Goal: Task Accomplishment & Management: Manage account settings

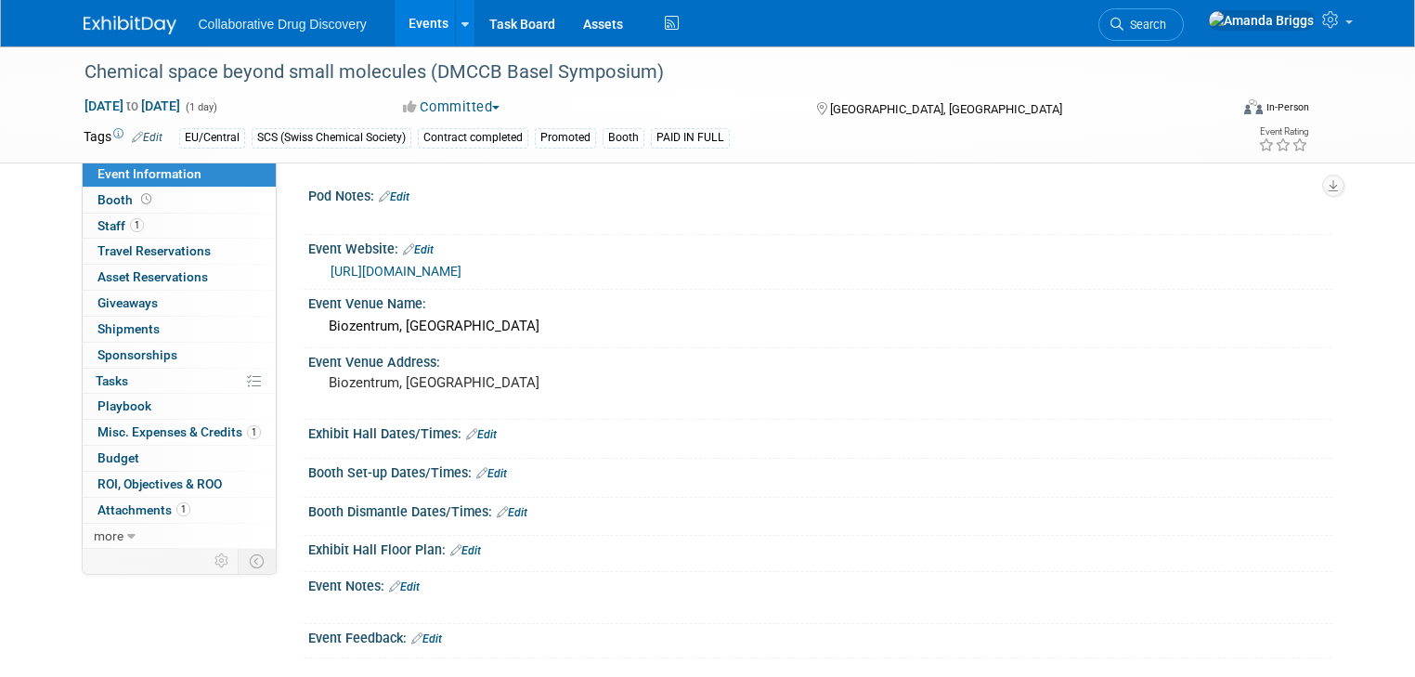
click at [429, 27] on link "Events" at bounding box center [429, 23] width 68 height 46
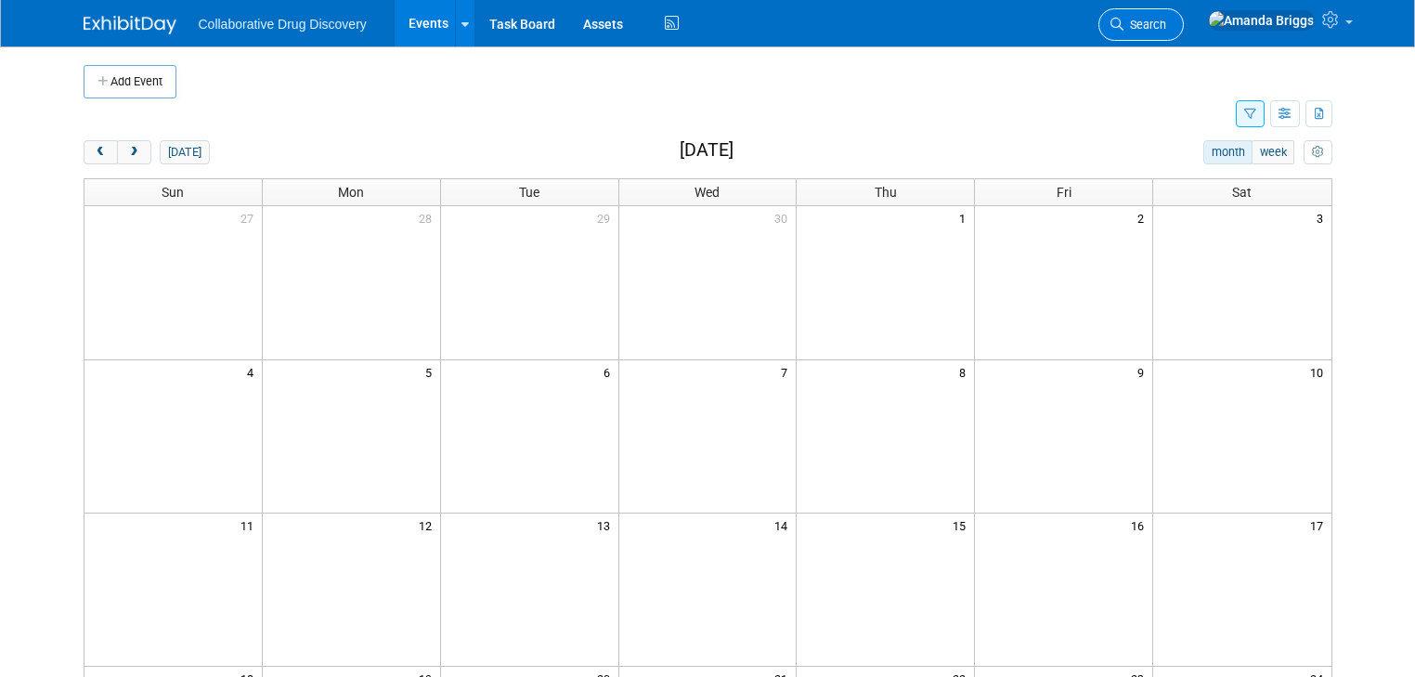
click at [1166, 26] on span "Search" at bounding box center [1144, 25] width 43 height 14
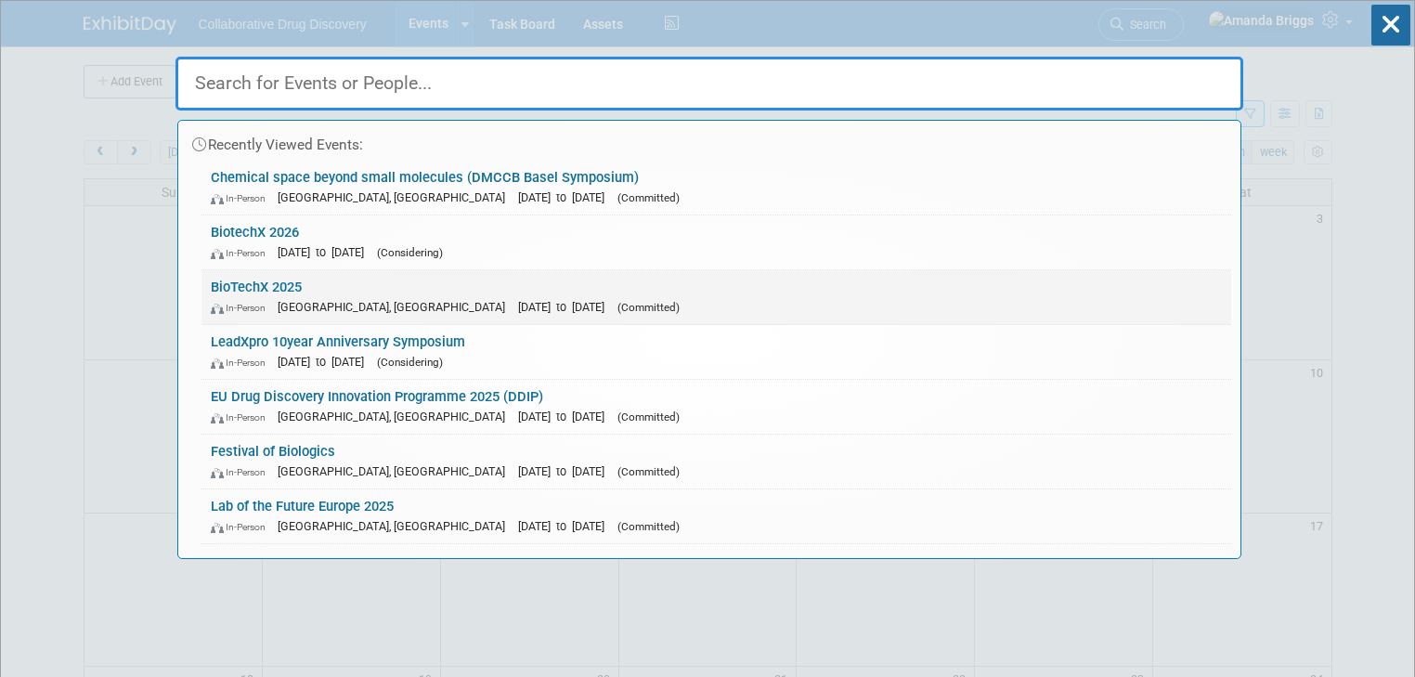
click at [253, 290] on link "BioTechX 2025 In-Person Basel, Switzerland Oct 6, 2025 to Oct 8, 2025 (Committe…" at bounding box center [716, 297] width 1030 height 54
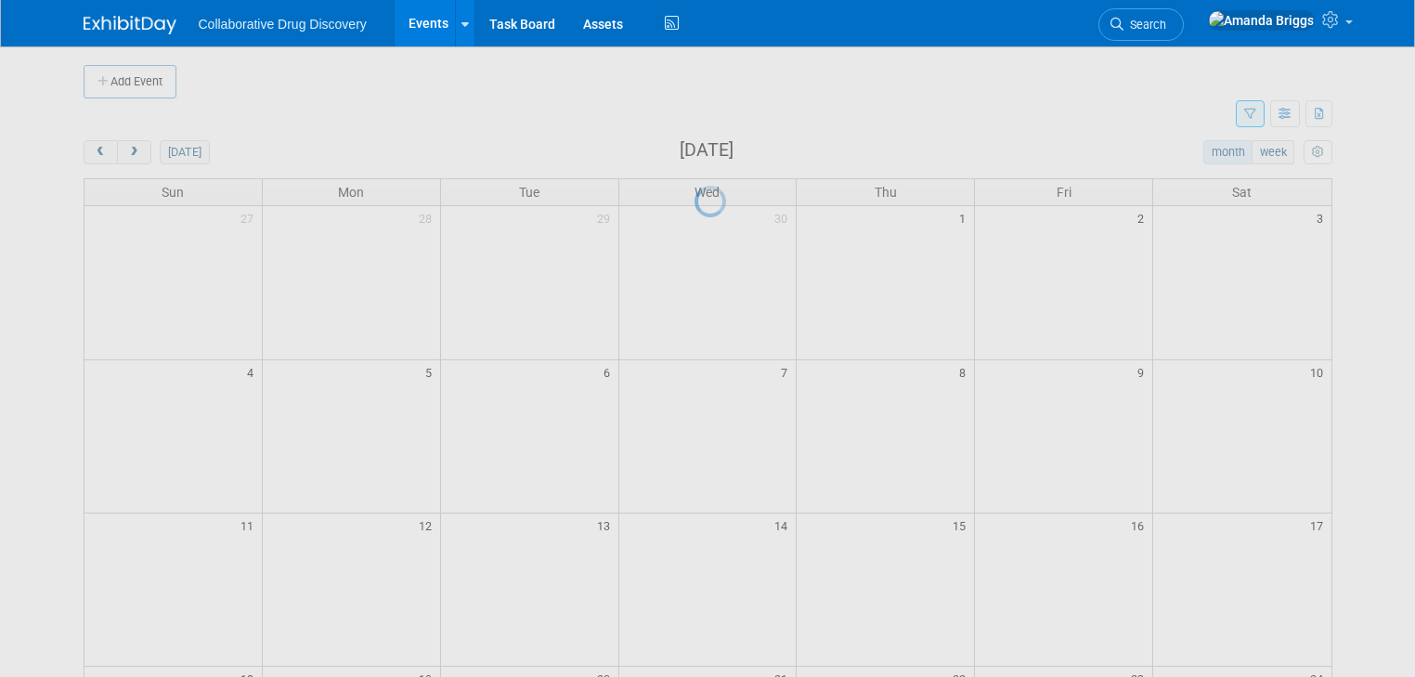
click at [695, 290] on div at bounding box center [708, 338] width 26 height 677
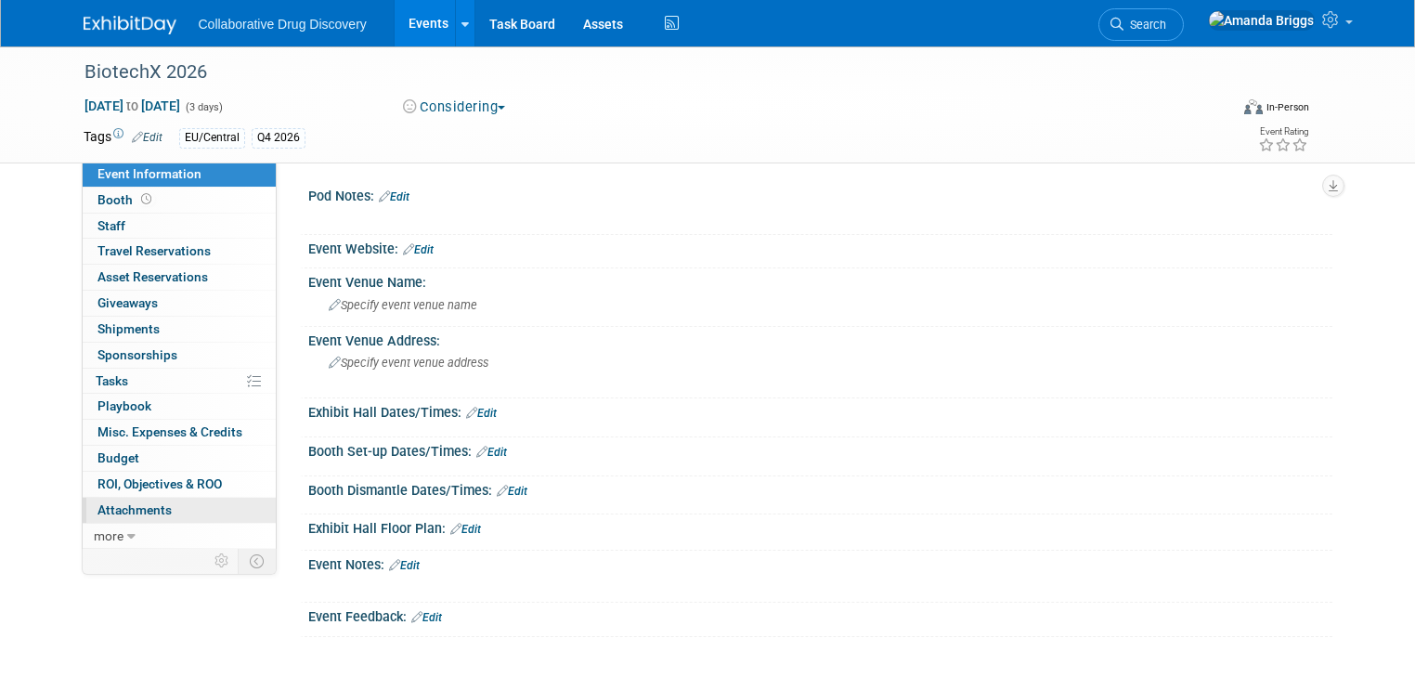
click at [110, 198] on span "Attachments 0" at bounding box center [134, 509] width 74 height 15
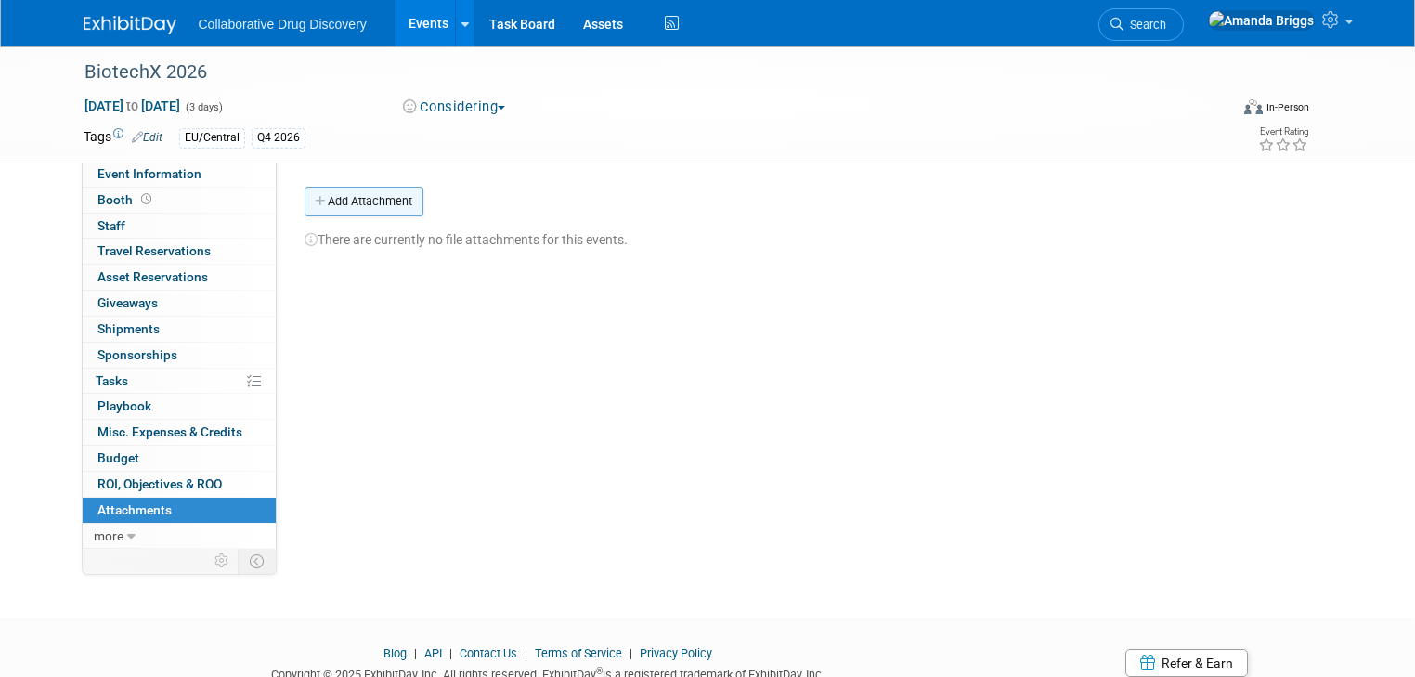
click at [356, 198] on button "Add Attachment" at bounding box center [364, 202] width 119 height 30
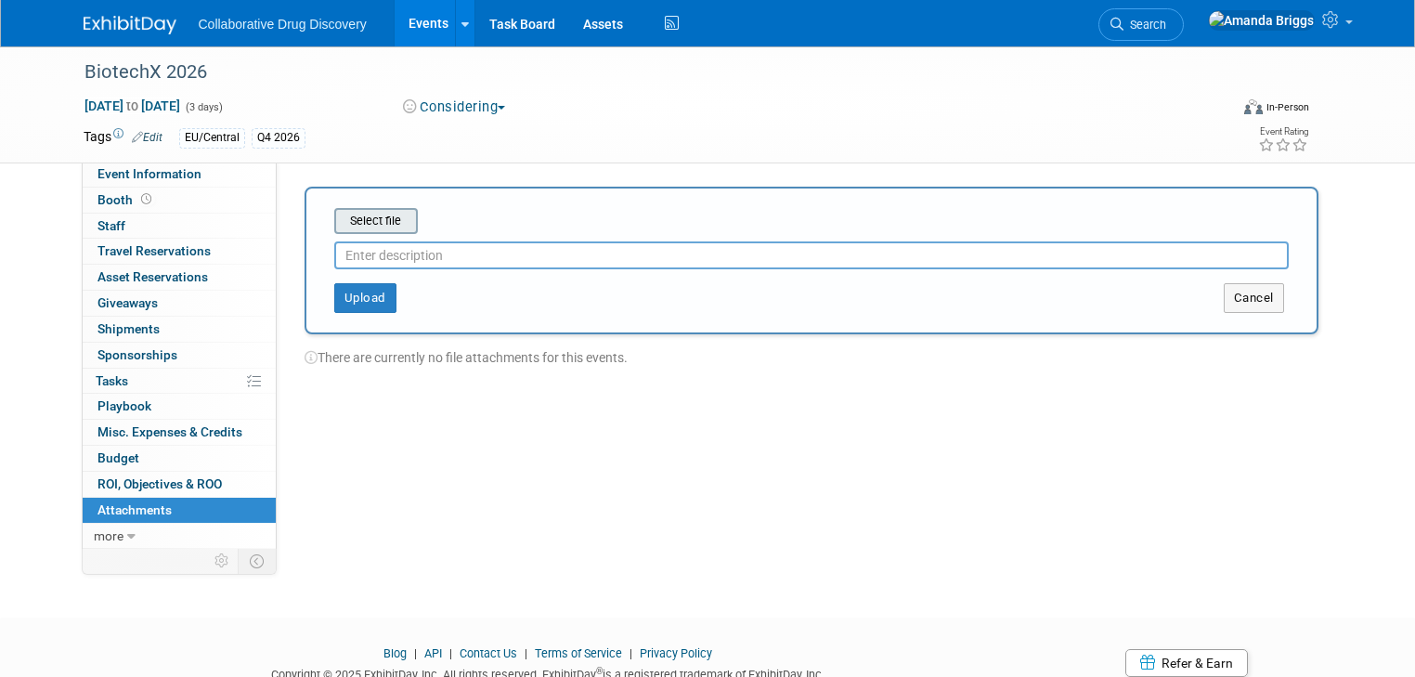
click at [359, 198] on input "file" at bounding box center [305, 221] width 221 height 22
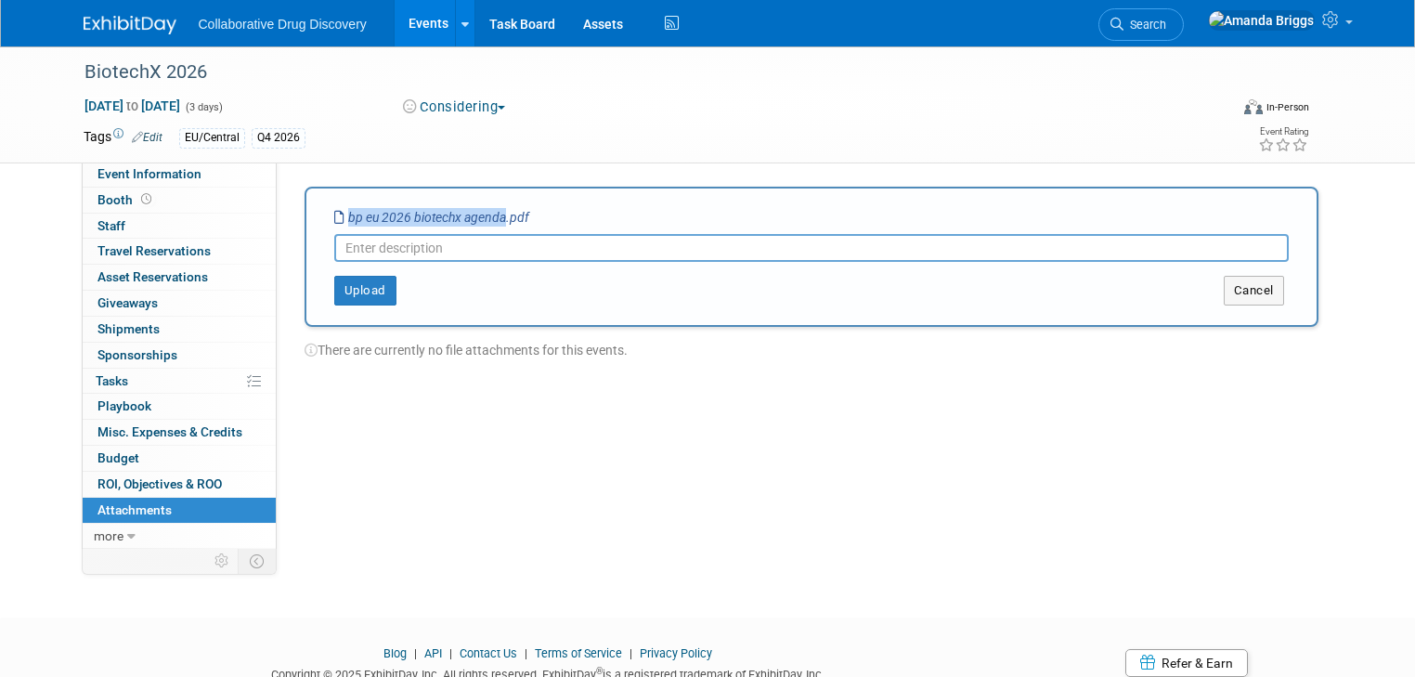
drag, startPoint x: 489, startPoint y: 216, endPoint x: 327, endPoint y: 225, distance: 162.7
click at [334, 198] on div "bp eu 2026 biotechx agenda.pdf" at bounding box center [431, 217] width 195 height 19
copy icon "bp eu 2026 biotechx agenda"
click at [353, 198] on input "text" at bounding box center [811, 248] width 955 height 28
paste input "bp eu 2026 biotechx agenda"
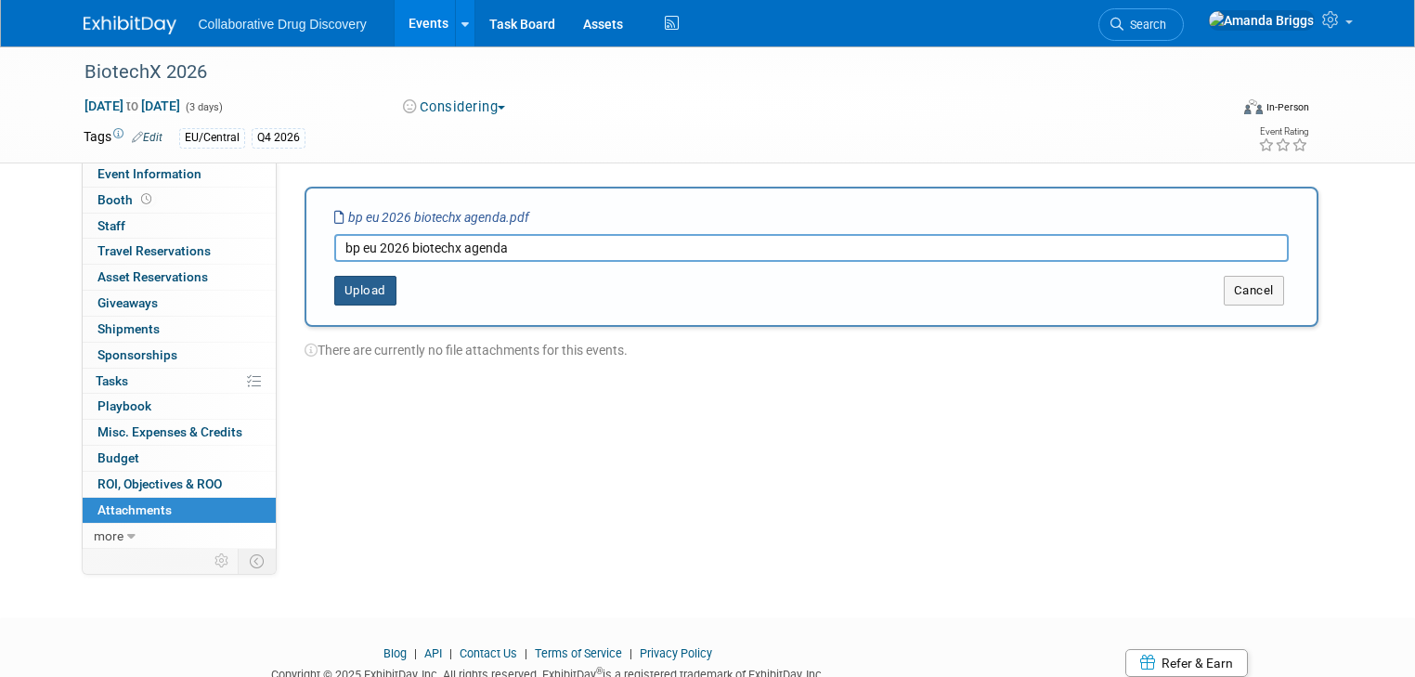
click at [352, 198] on button "Upload" at bounding box center [365, 291] width 62 height 30
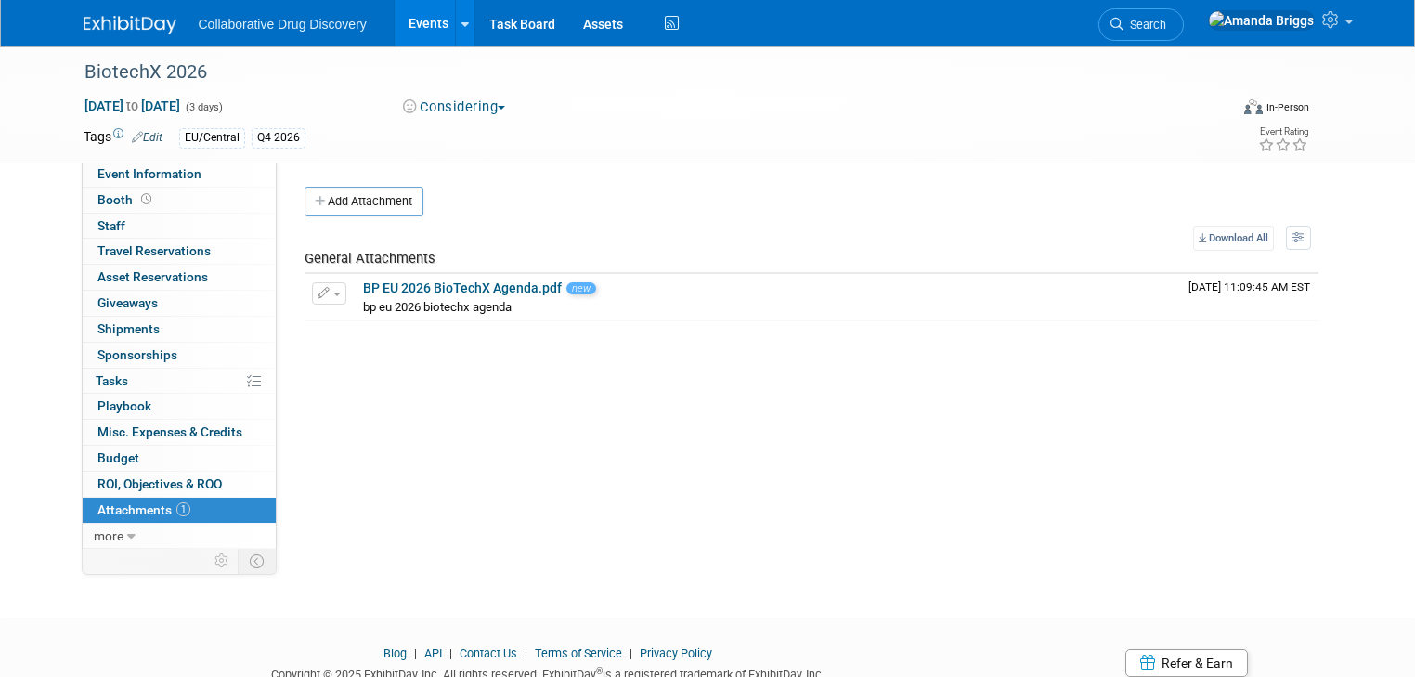
click at [119, 198] on span "Attachments 1" at bounding box center [143, 509] width 93 height 15
click at [342, 198] on button "Add Attachment" at bounding box center [364, 202] width 119 height 30
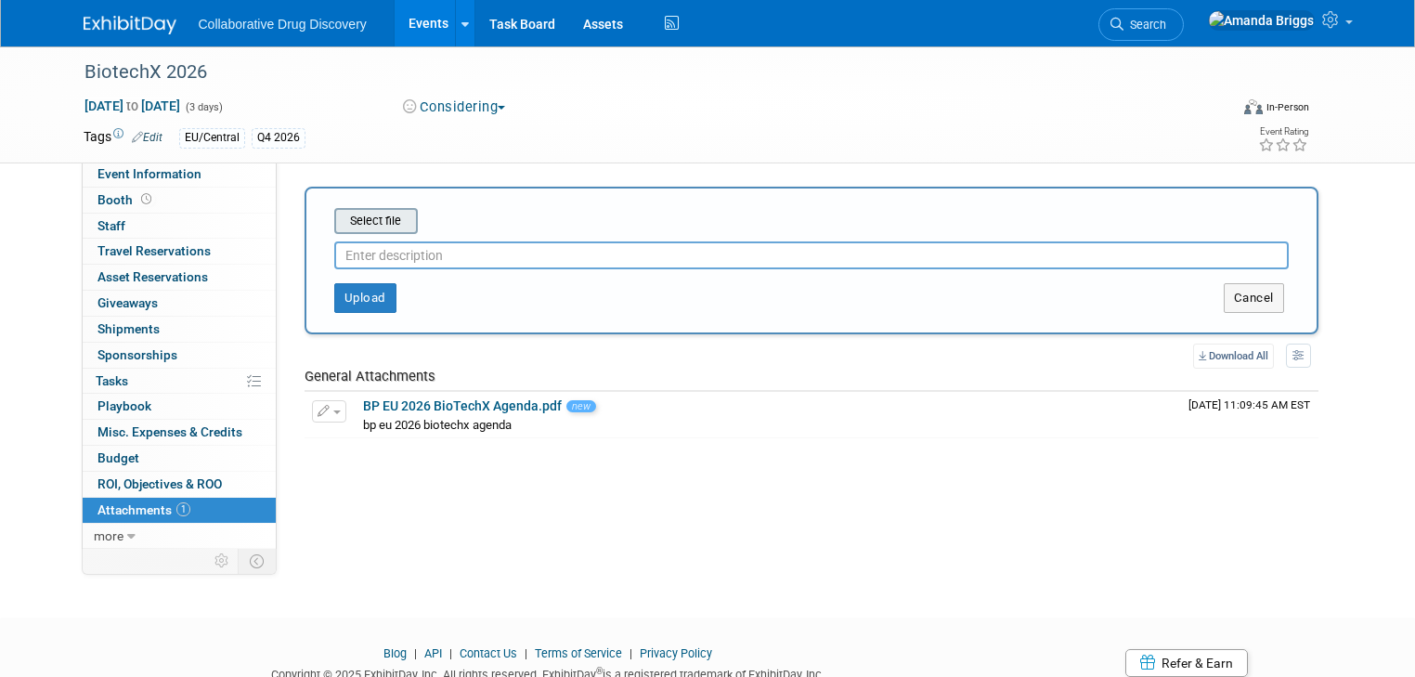
click at [342, 198] on input "file" at bounding box center [305, 221] width 221 height 22
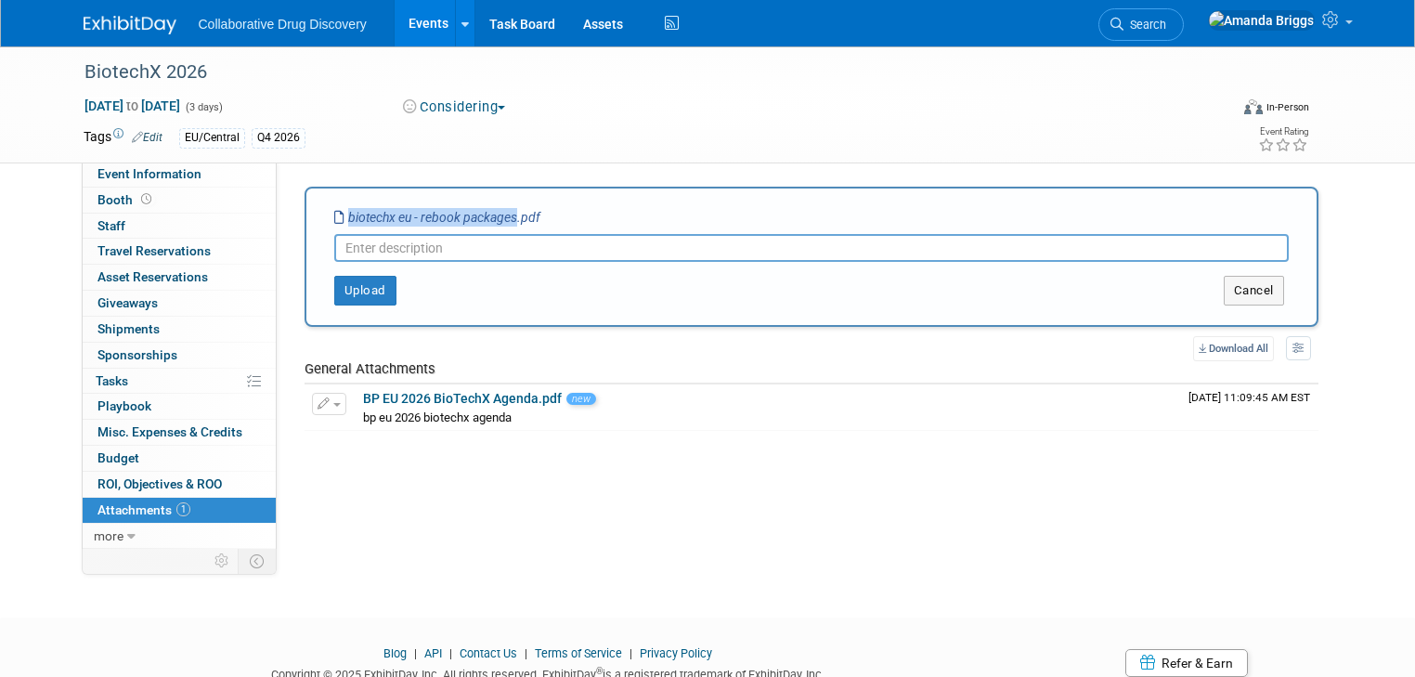
drag, startPoint x: 501, startPoint y: 214, endPoint x: 327, endPoint y: 222, distance: 174.7
click at [334, 198] on icon "biotechx eu - rebook packages.pdf" at bounding box center [437, 217] width 206 height 15
copy icon "biotechx eu - rebook packages"
click at [360, 198] on input "text" at bounding box center [811, 248] width 955 height 28
paste input "biotechx eu - rebook packages"
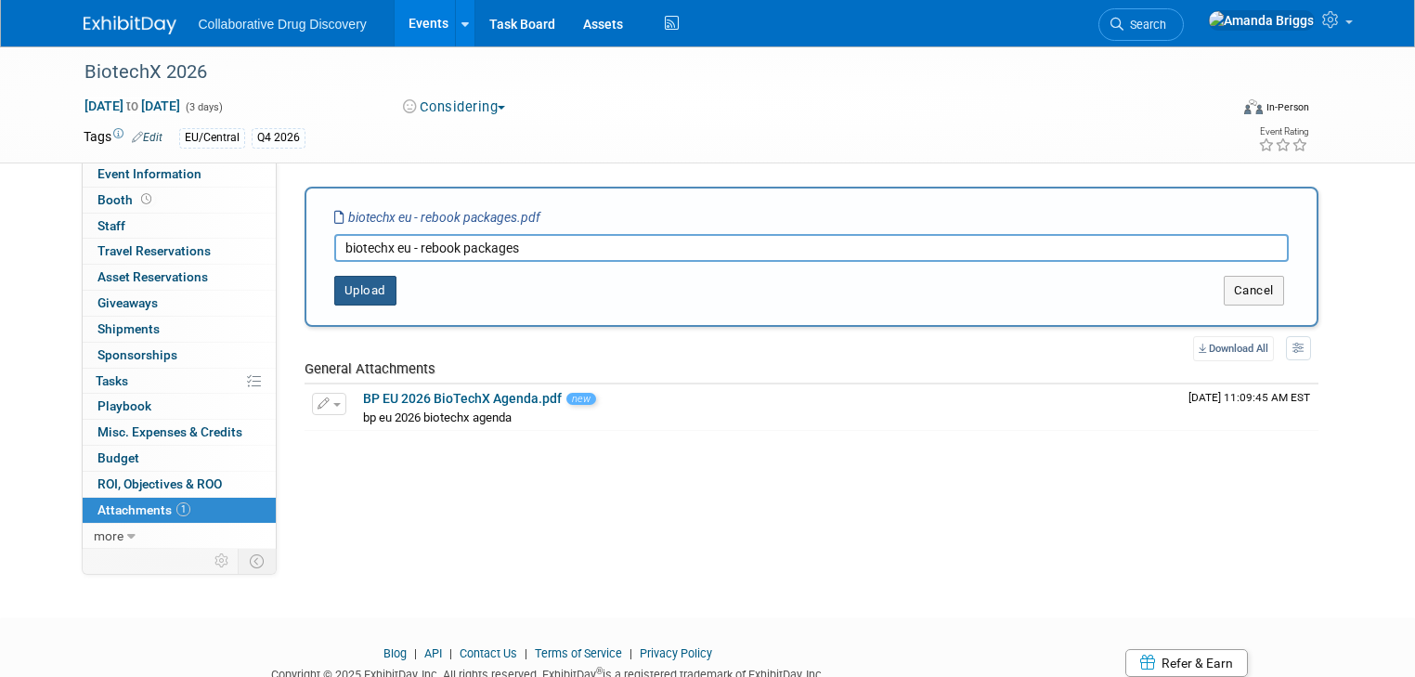
type input "biotechx eu - rebook packages"
click at [357, 198] on button "Upload" at bounding box center [365, 291] width 62 height 30
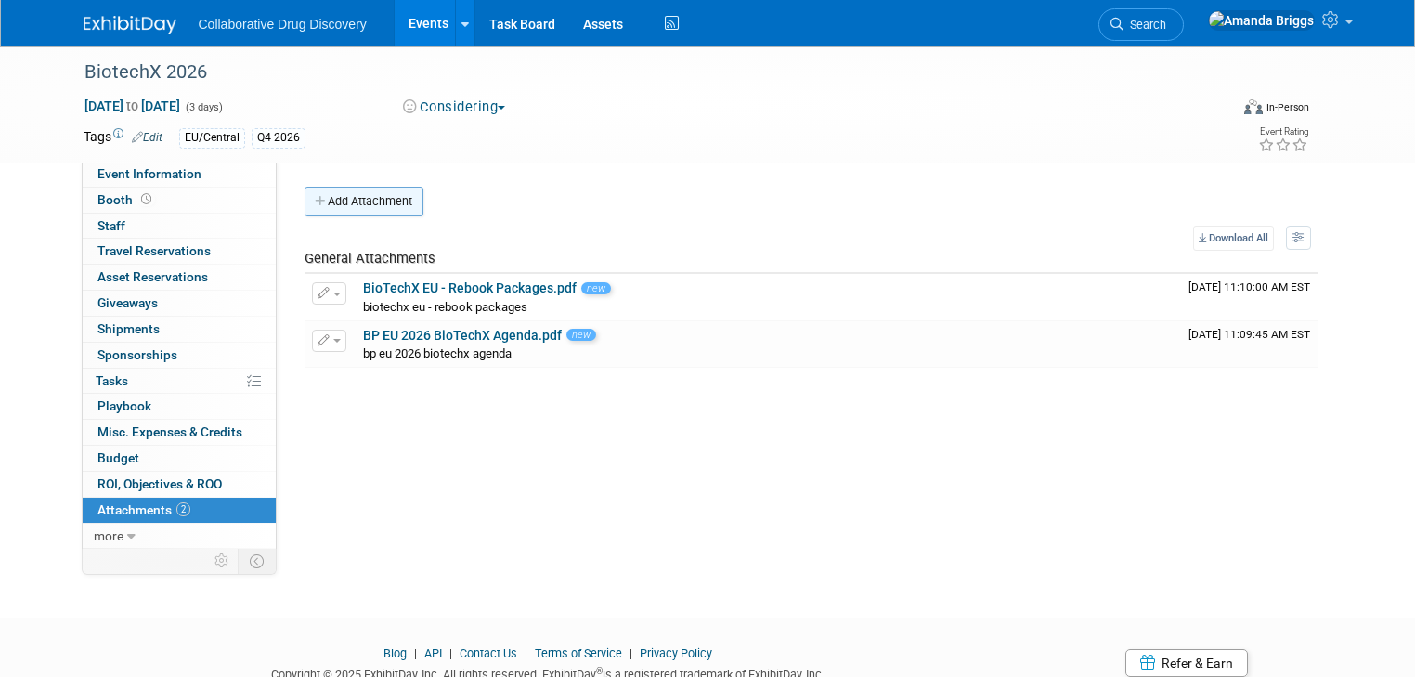
click at [331, 198] on button "Add Attachment" at bounding box center [364, 202] width 119 height 30
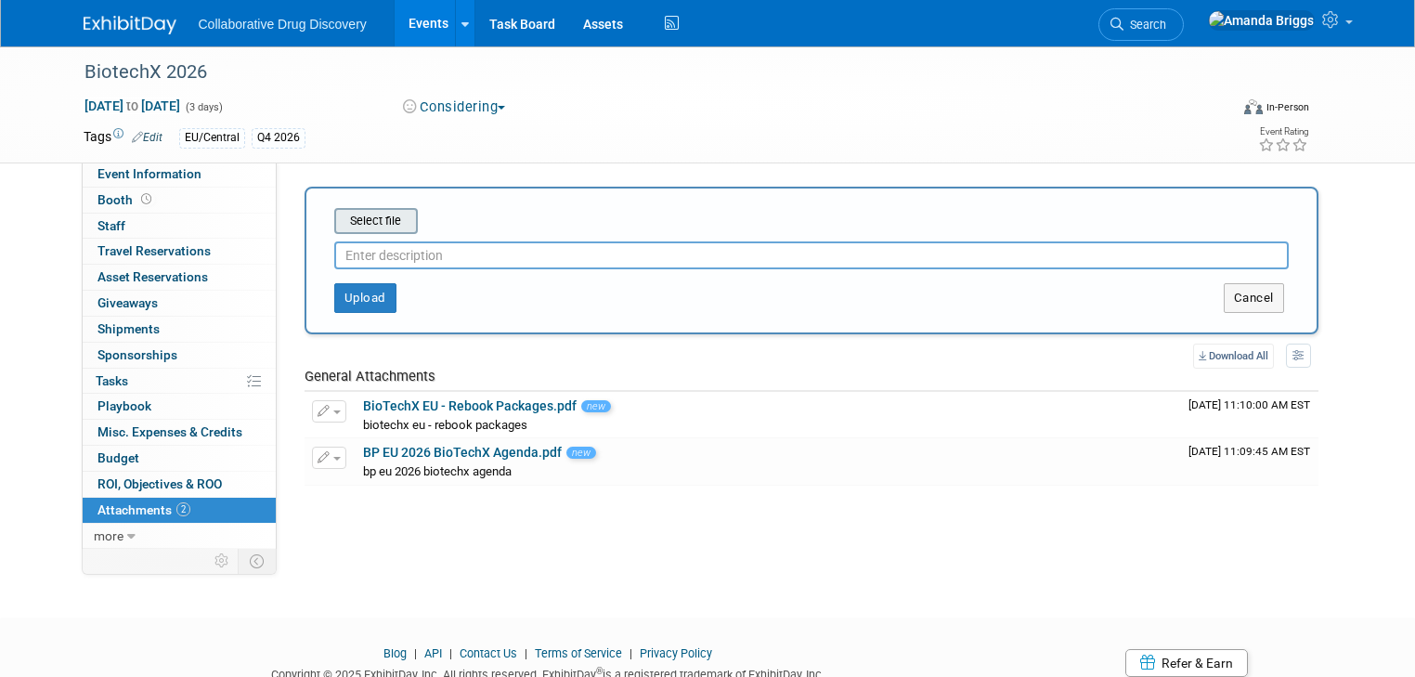
click at [372, 198] on input "file" at bounding box center [305, 221] width 221 height 22
click at [452, 198] on link "BioTechX EU - Rebook Packages.pdf" at bounding box center [470, 405] width 214 height 15
click at [161, 168] on span "Event Information" at bounding box center [149, 173] width 104 height 15
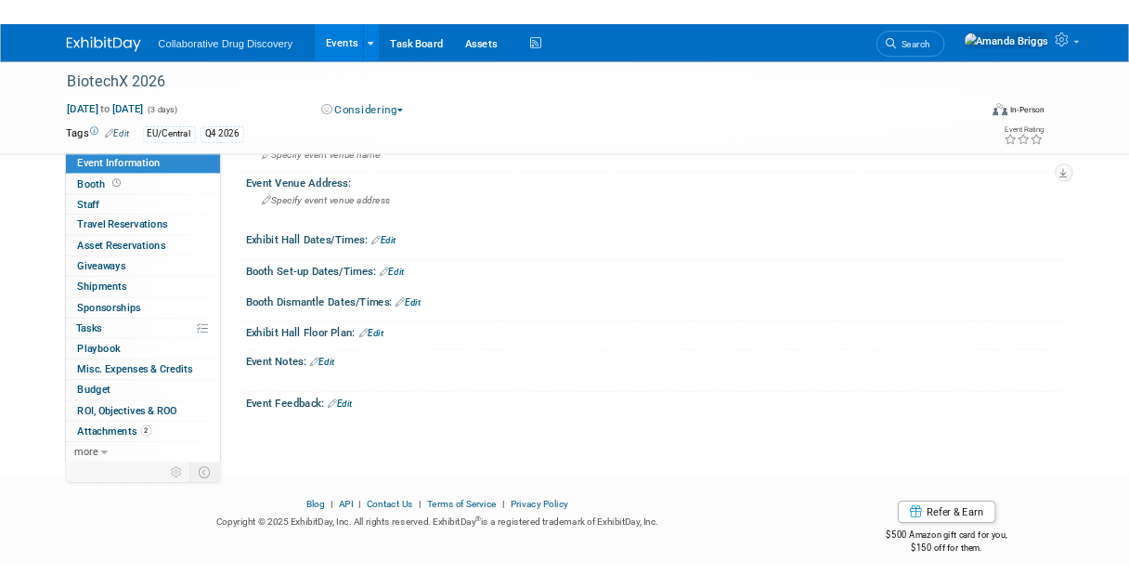
scroll to position [149, 0]
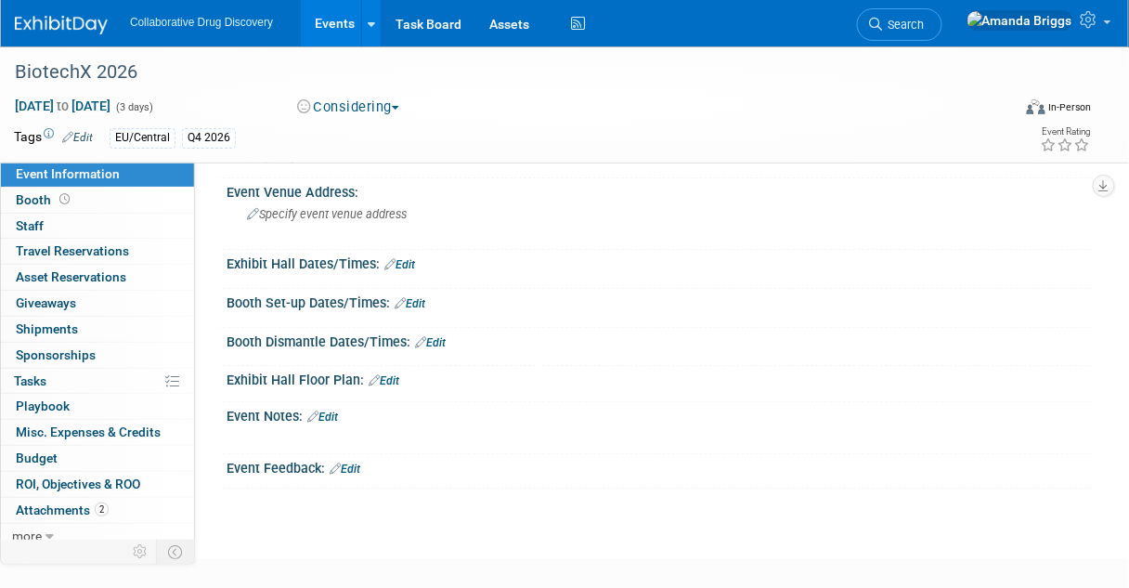
click at [323, 198] on link "Edit" at bounding box center [322, 416] width 31 height 13
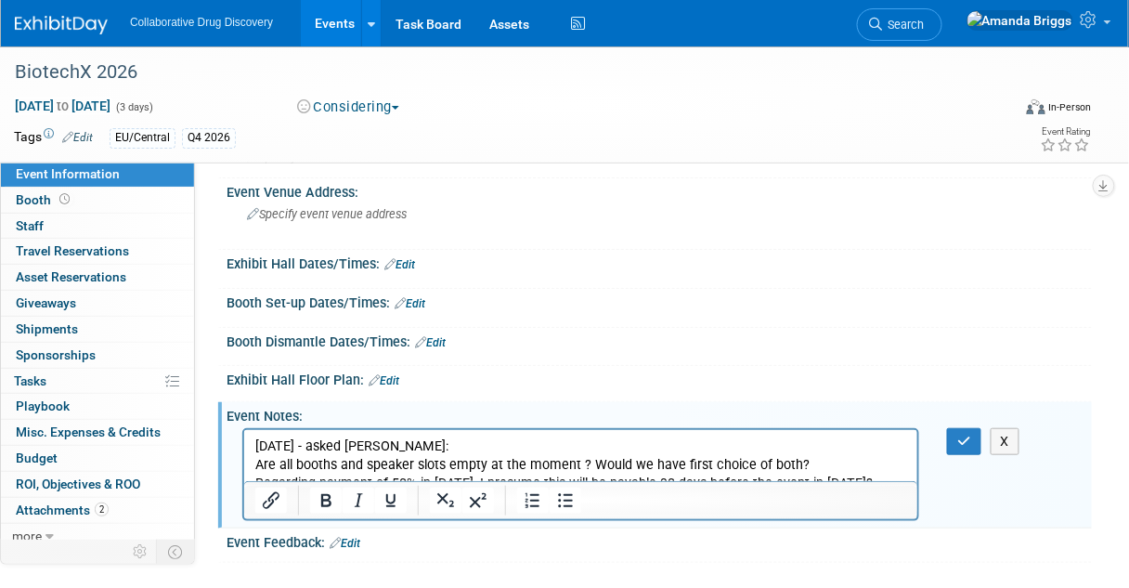
scroll to position [0, 0]
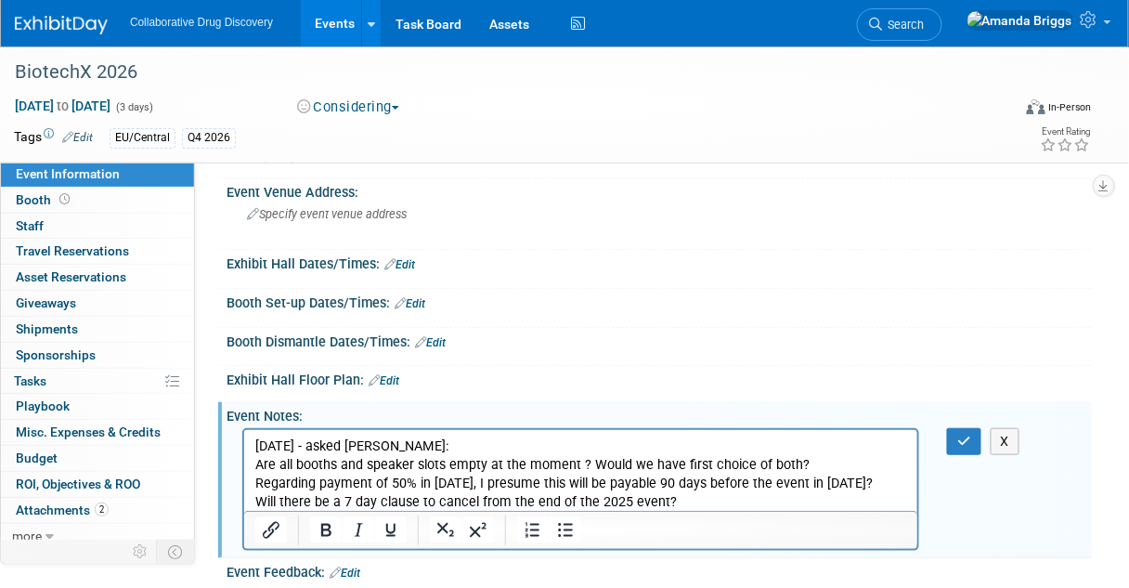
click at [431, 198] on p "04SEP2025 - asked Joshua:" at bounding box center [580, 445] width 652 height 19
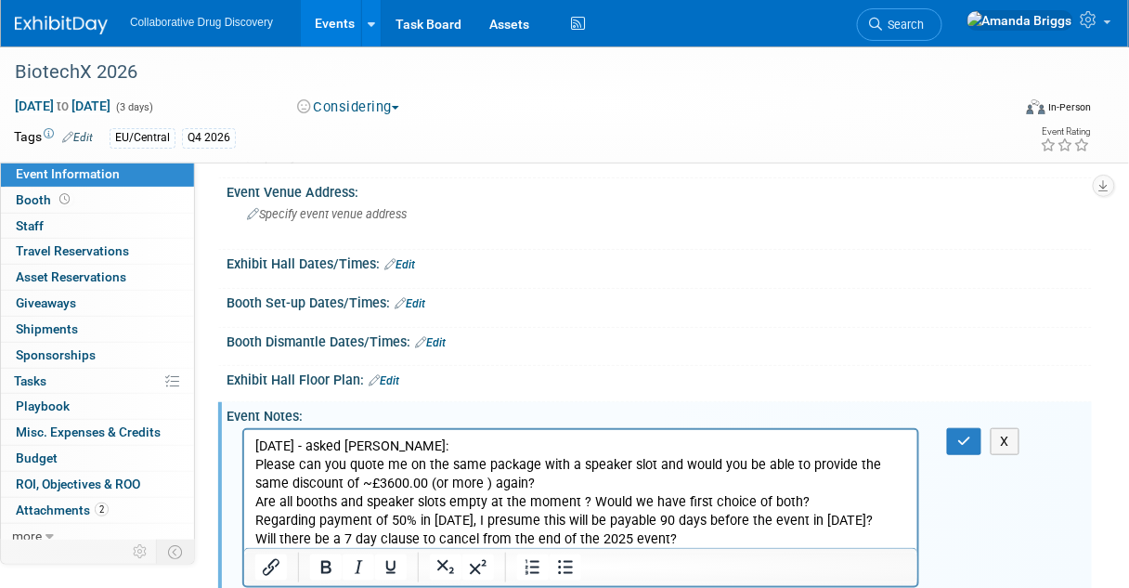
click at [452, 198] on p "Please can you quote me on the same package with a speaker slot and would you b…" at bounding box center [580, 473] width 652 height 37
click at [452, 198] on icon "button" at bounding box center [964, 441] width 14 height 13
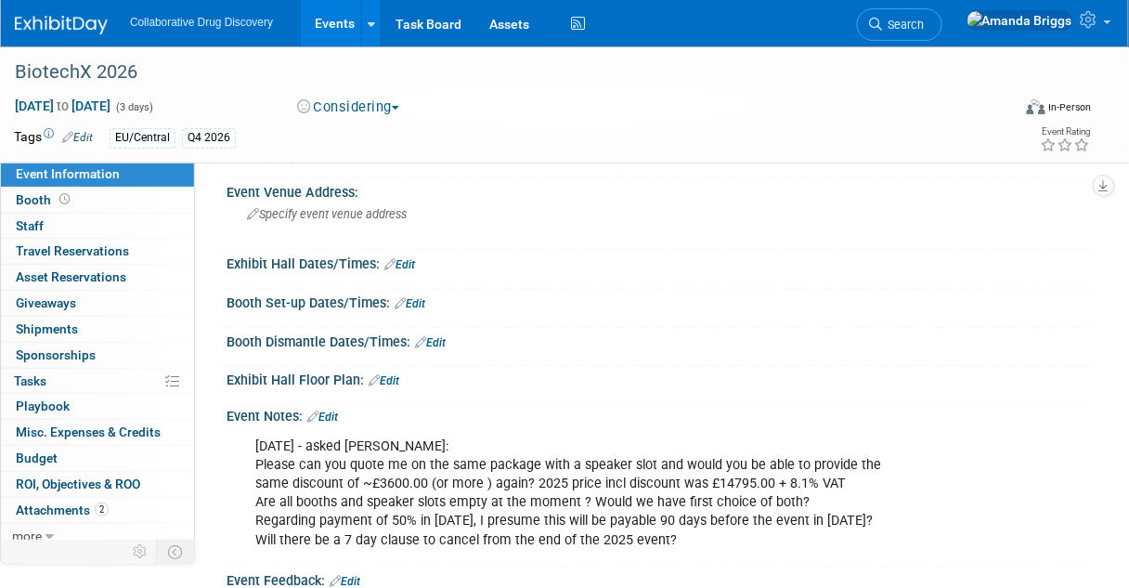
click at [329, 28] on link "Events" at bounding box center [335, 23] width 68 height 46
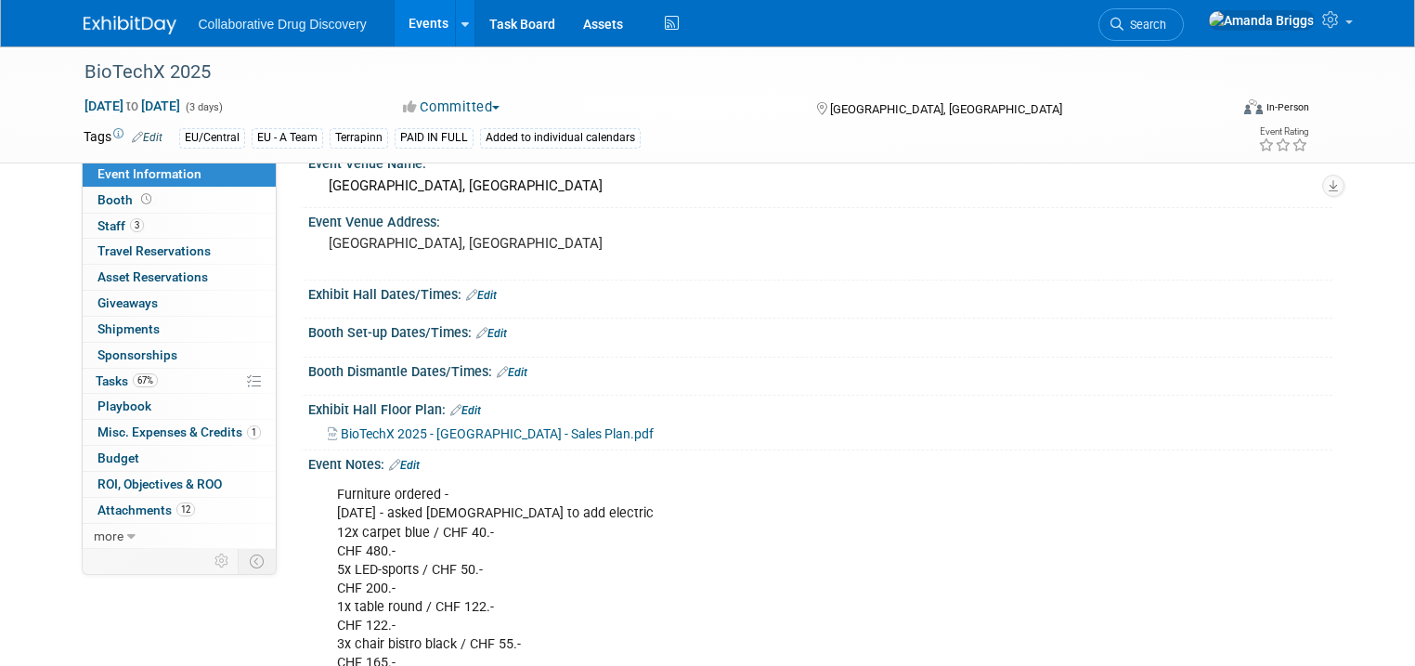
scroll to position [446, 0]
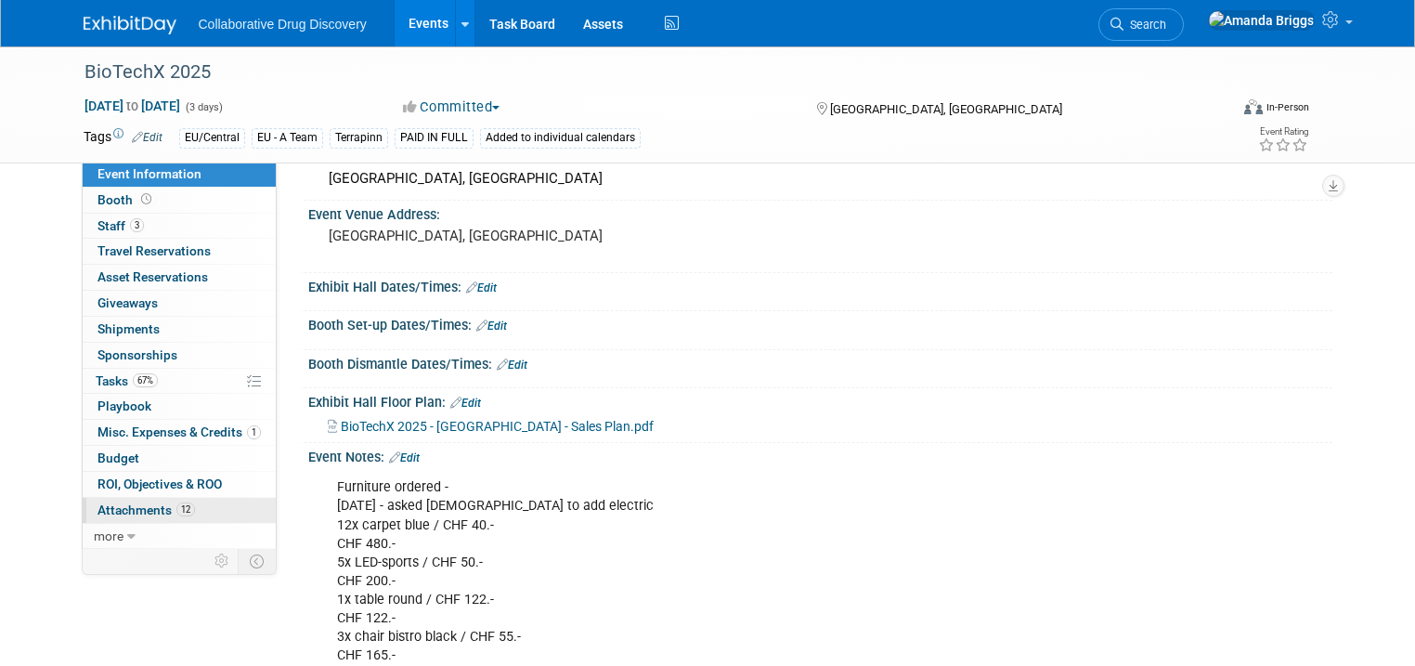
click at [112, 509] on span "Attachments 12" at bounding box center [145, 509] width 97 height 15
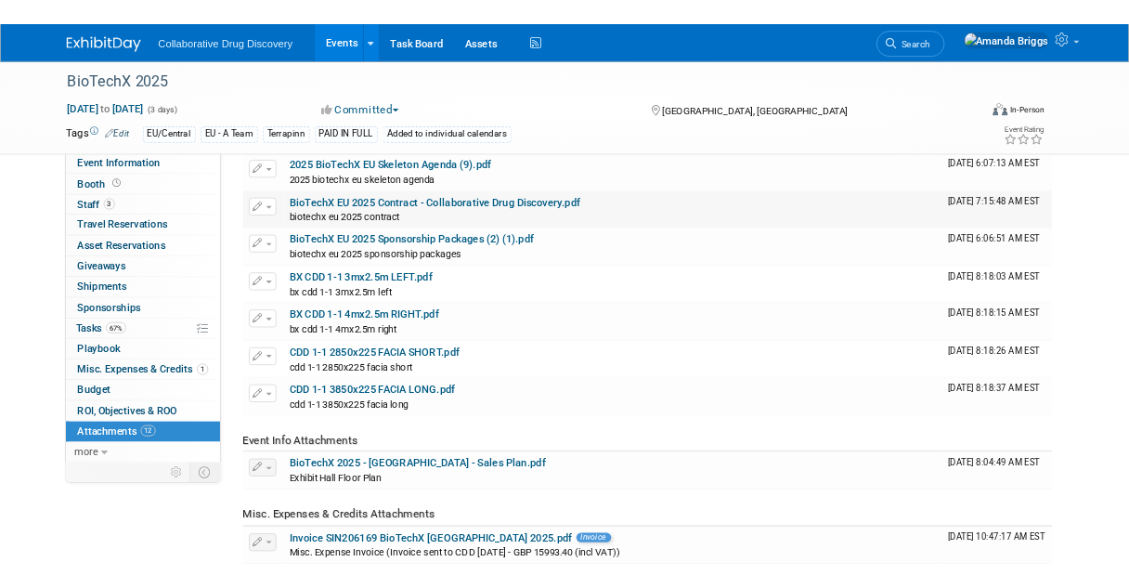
scroll to position [297, 0]
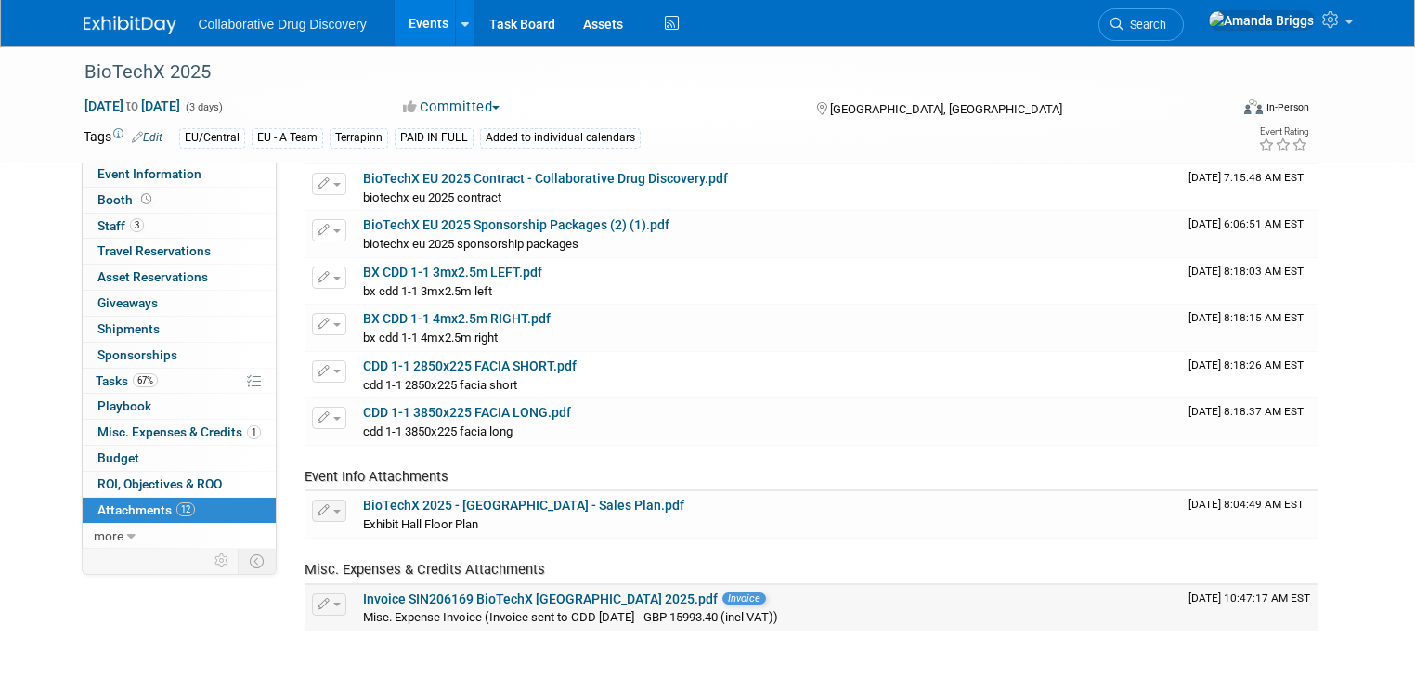
click at [388, 598] on link "Invoice SIN206169 BioTechX Europe 2025.pdf" at bounding box center [540, 598] width 355 height 15
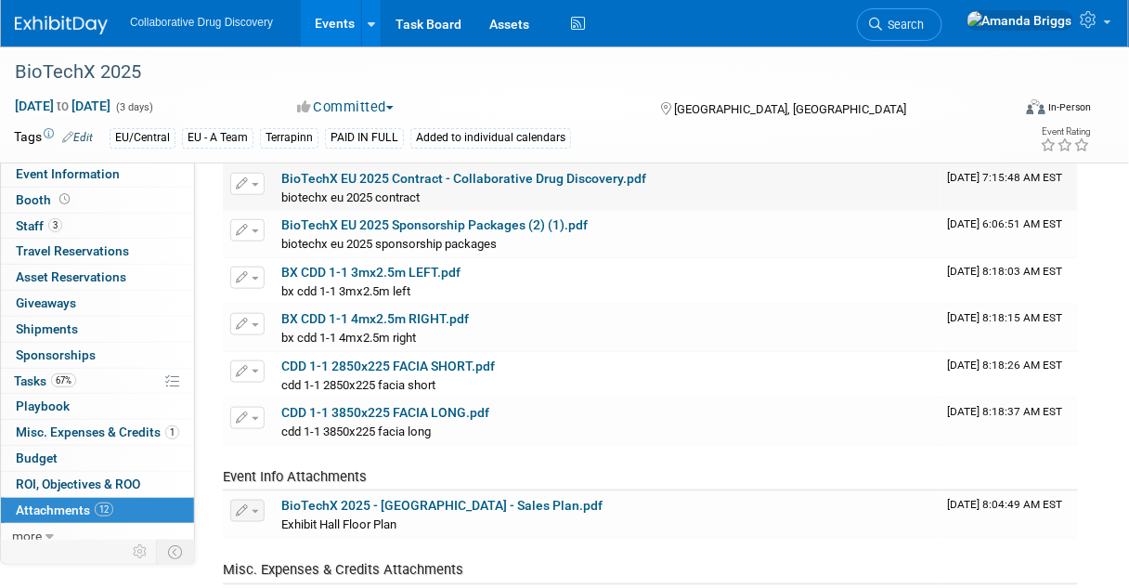
click at [357, 171] on link "BioTechX EU 2025 Contract - Collaborative Drug Discovery.pdf" at bounding box center [463, 178] width 365 height 15
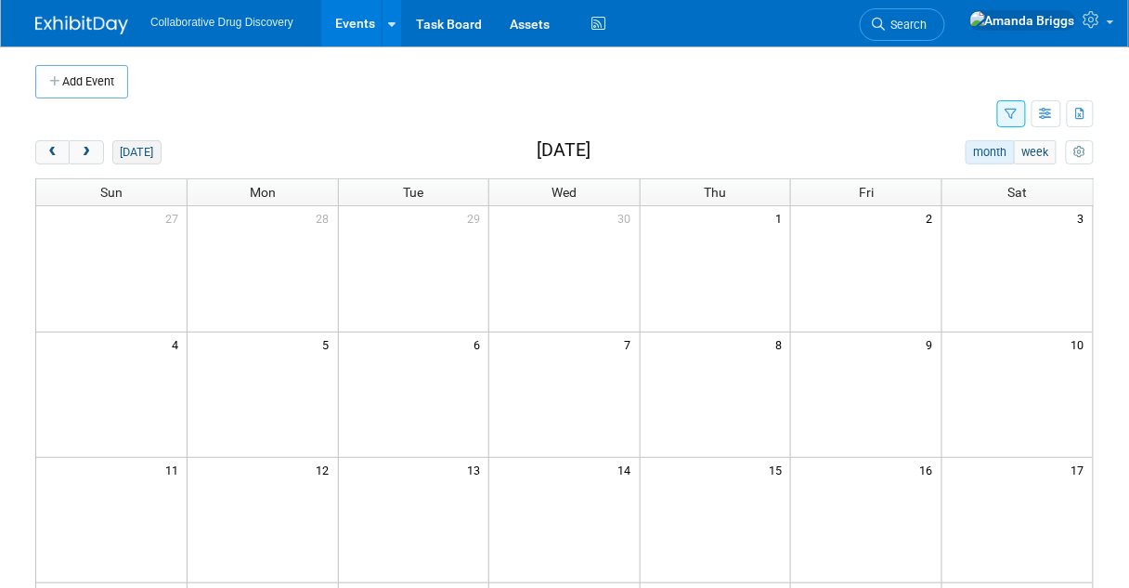
click at [126, 155] on button "[DATE]" at bounding box center [136, 152] width 49 height 24
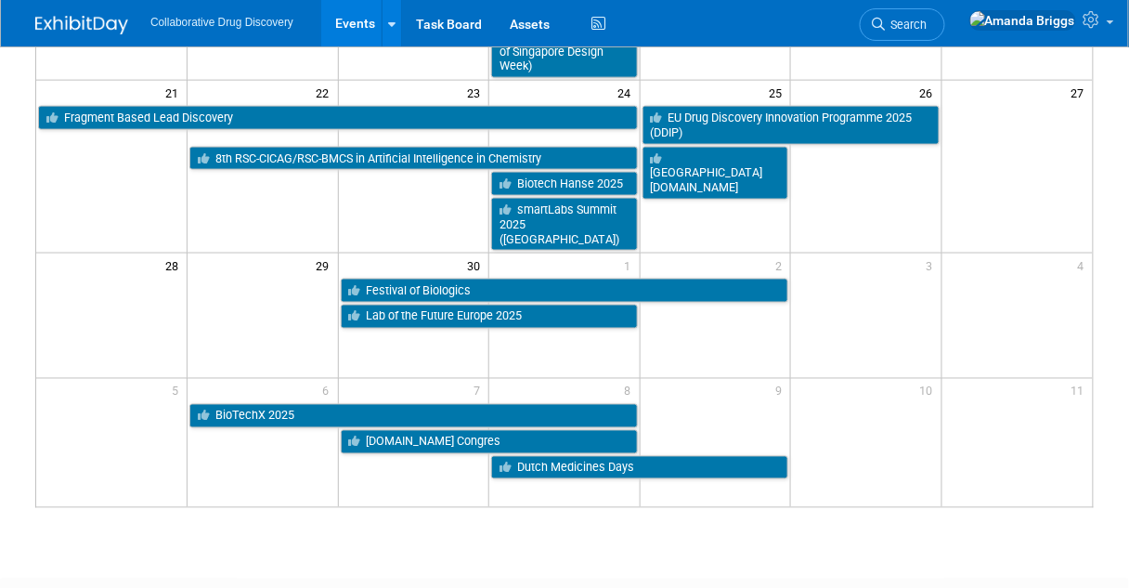
scroll to position [594, 0]
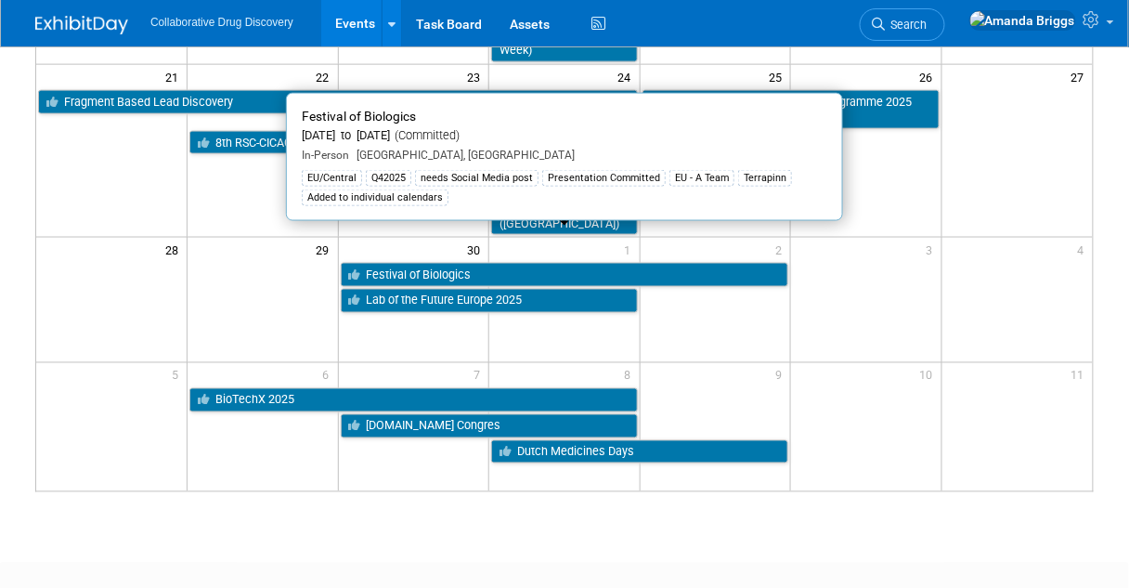
click at [498, 263] on link "Festival of Biologics" at bounding box center [565, 275] width 448 height 24
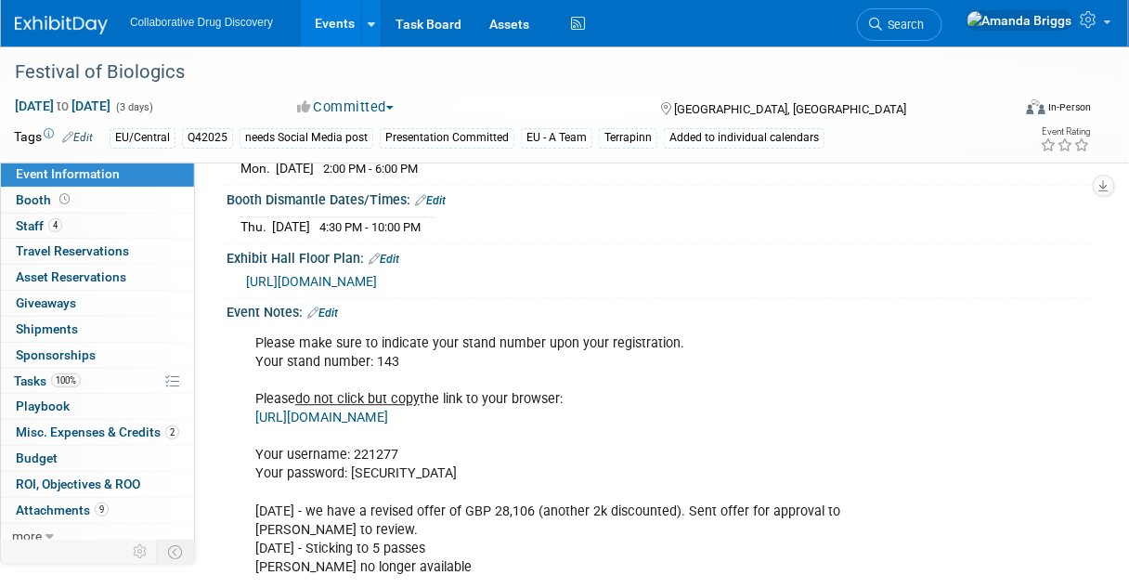
scroll to position [1040, 0]
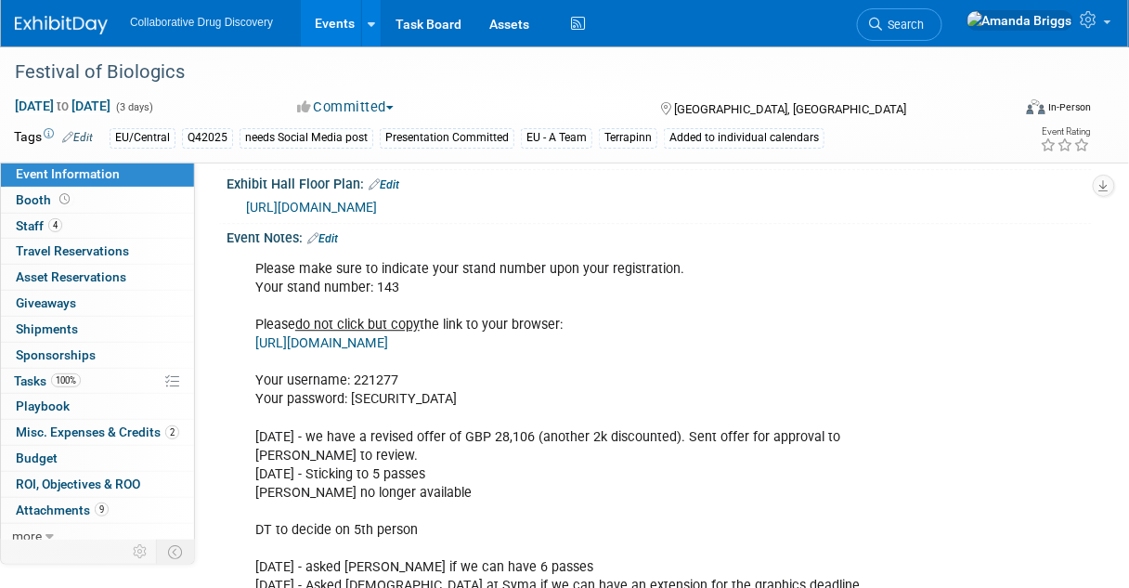
drag, startPoint x: 615, startPoint y: 357, endPoint x: 257, endPoint y: 357, distance: 357.5
copy link "https://ccbshop.mch-group.com/osc/go?shop=vg027102gb"
drag, startPoint x: 399, startPoint y: 393, endPoint x: 351, endPoint y: 390, distance: 48.4
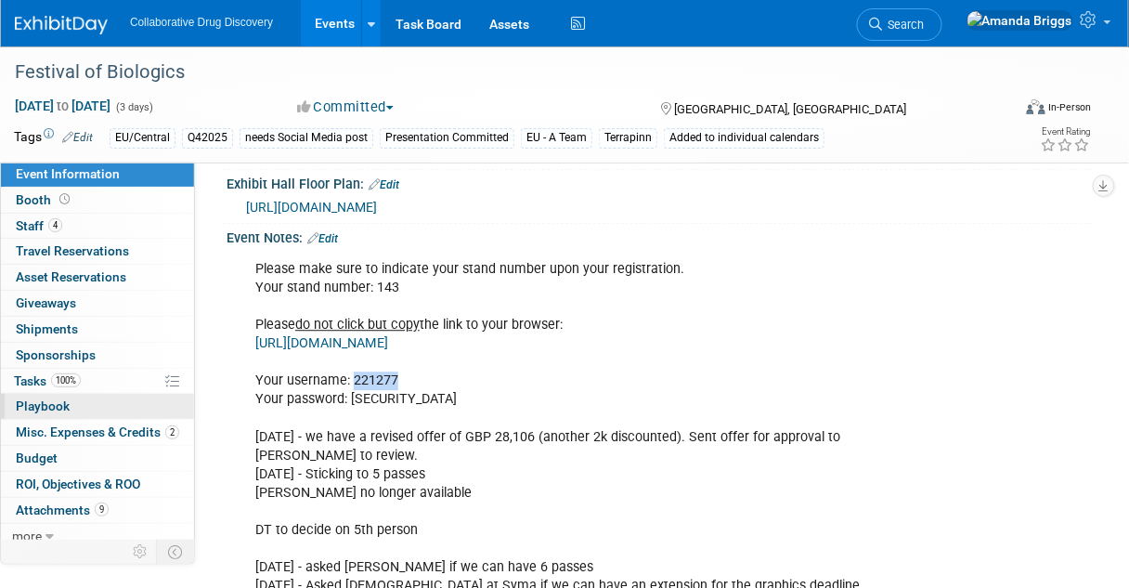
copy div "221277"
drag, startPoint x: 392, startPoint y: 412, endPoint x: 347, endPoint y: 411, distance: 44.6
copy div "t2unhe"
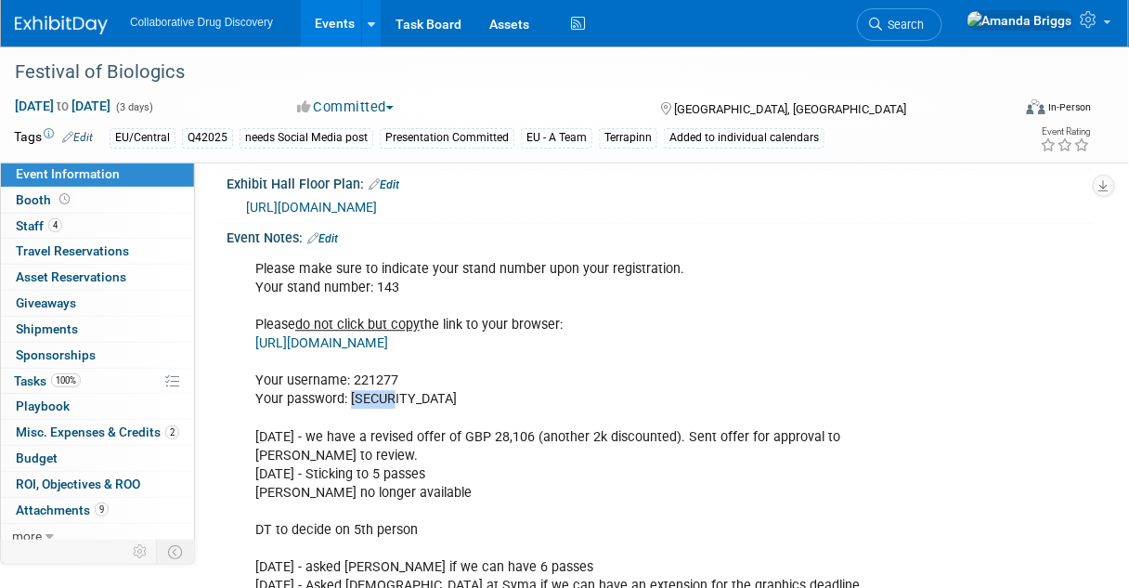
drag, startPoint x: 389, startPoint y: 414, endPoint x: 351, endPoint y: 415, distance: 38.1
copy div "t2unhe"
click at [71, 503] on span "Attachments 9" at bounding box center [62, 509] width 93 height 15
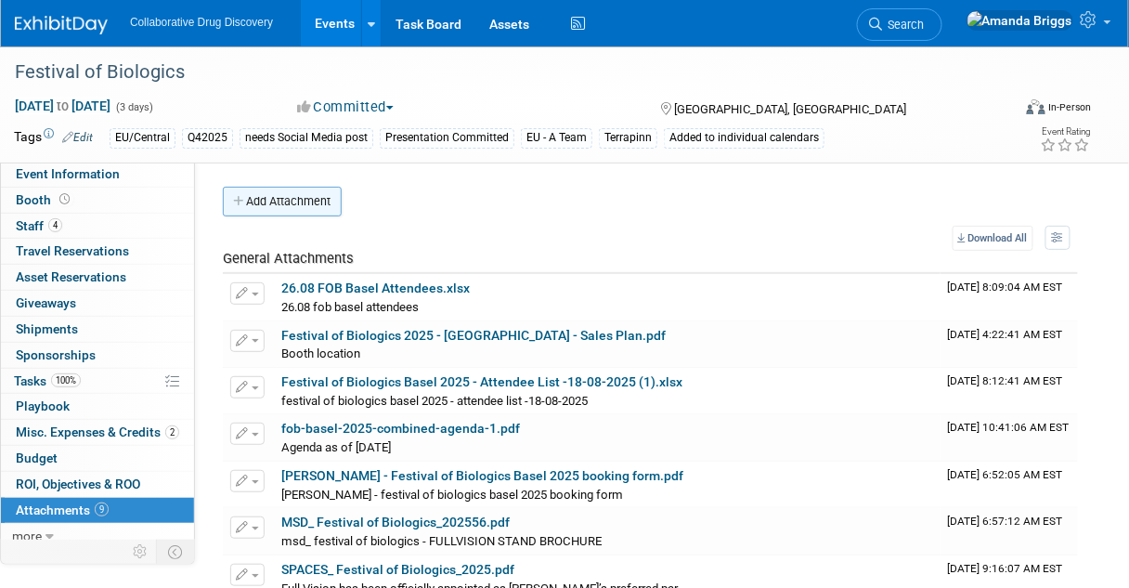
click at [270, 203] on button "Add Attachment" at bounding box center [282, 202] width 119 height 30
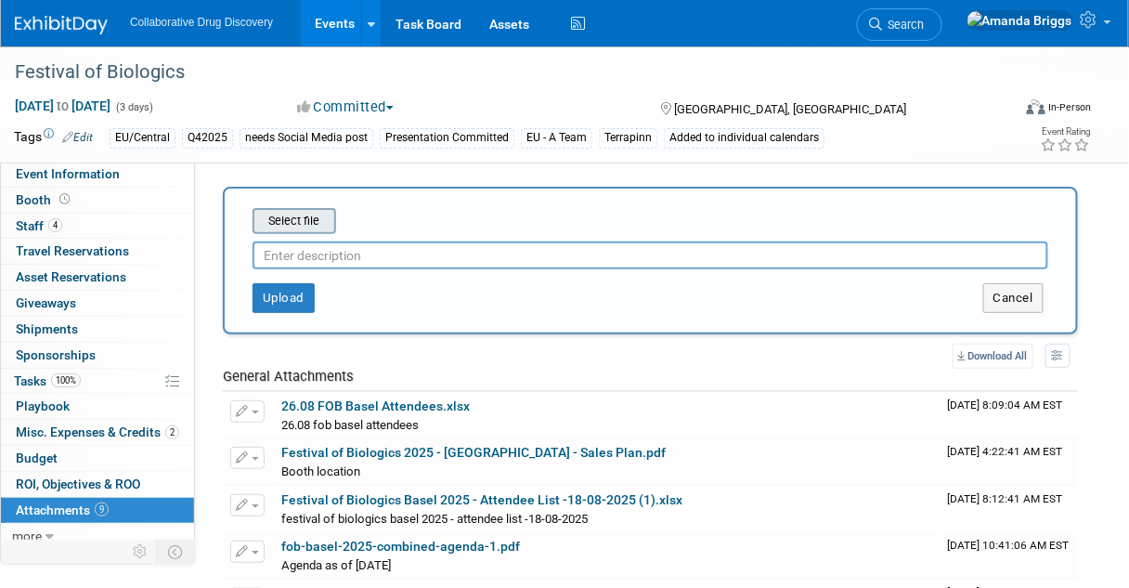
click at [280, 217] on input "file" at bounding box center [223, 221] width 221 height 22
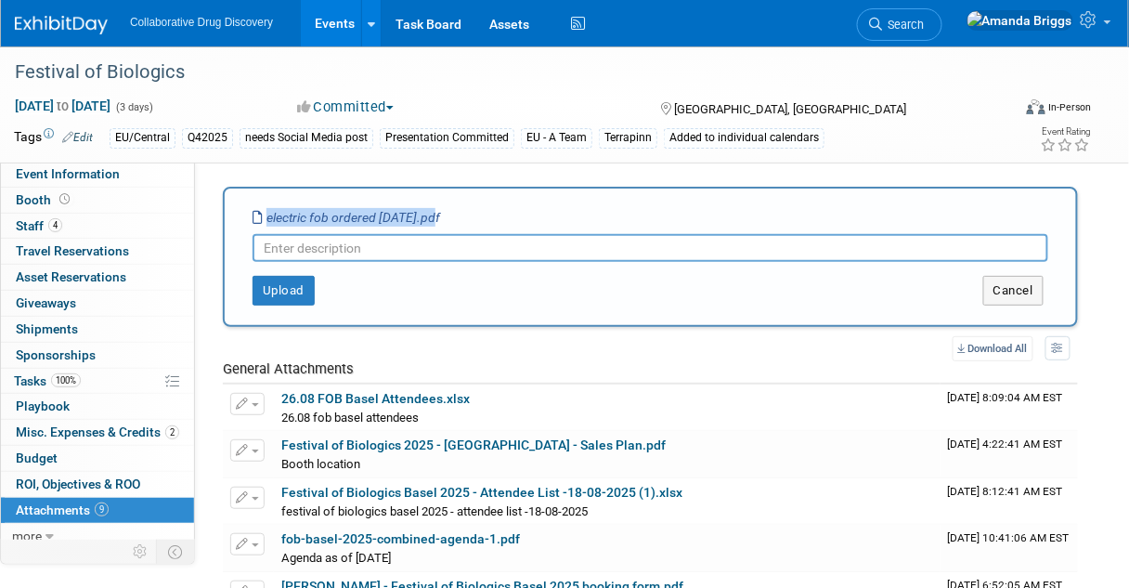
drag, startPoint x: 440, startPoint y: 218, endPoint x: 262, endPoint y: 217, distance: 178.3
click at [262, 217] on icon "electric fob ordered 04sep2025.pdf" at bounding box center [347, 217] width 188 height 15
copy icon "electric fob ordered 04sep2025"
click at [270, 250] on input "text" at bounding box center [651, 248] width 796 height 28
paste input "electric fob ordered 04sep2025"
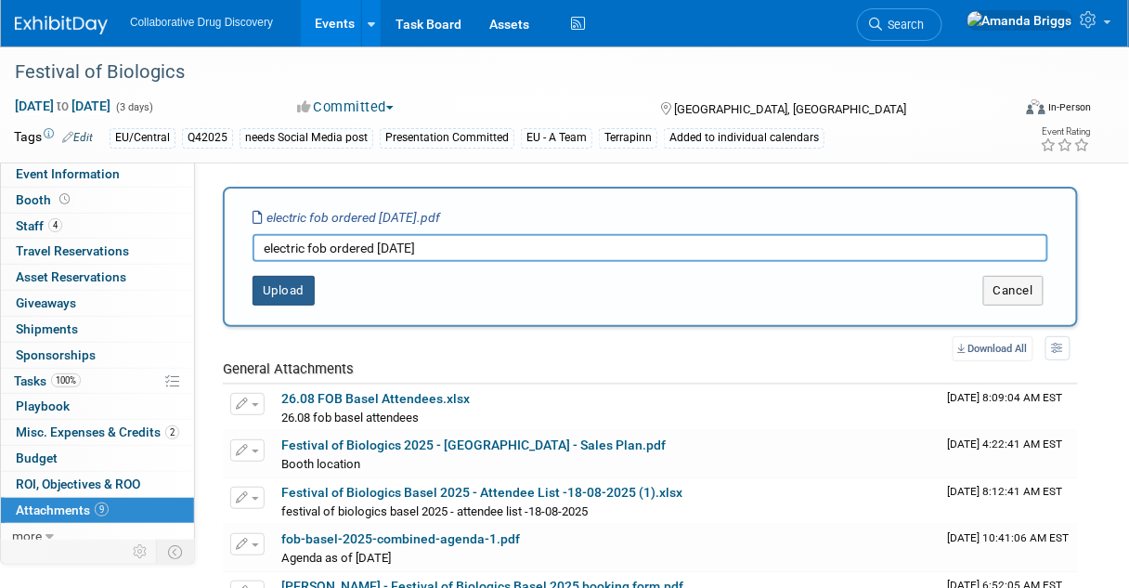
type input "electric fob ordered 04sep2025"
click at [274, 289] on button "Upload" at bounding box center [284, 291] width 62 height 30
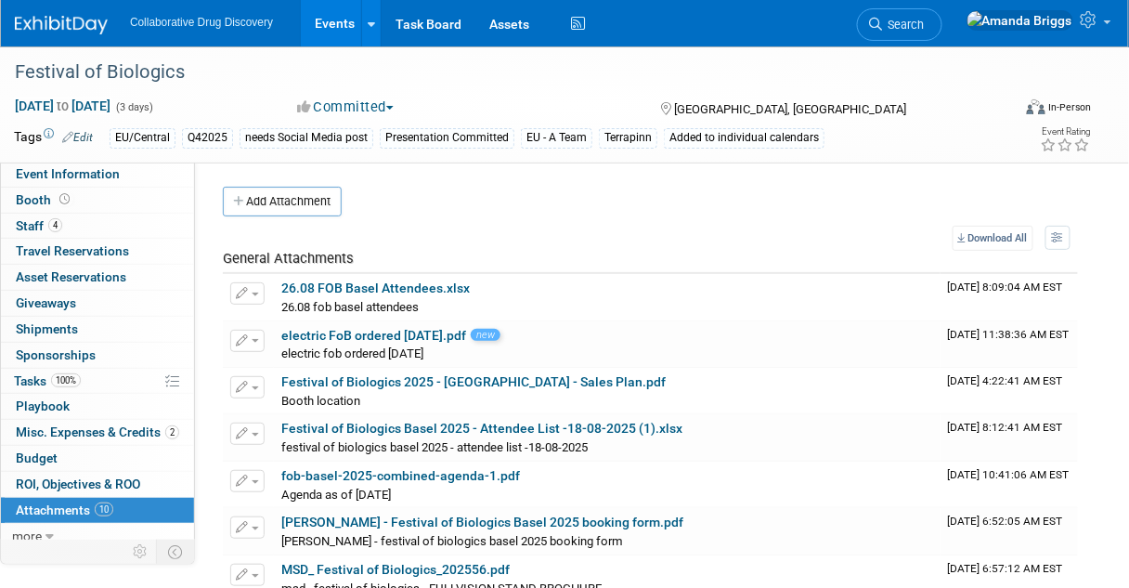
click at [330, 25] on link "Events" at bounding box center [335, 23] width 68 height 46
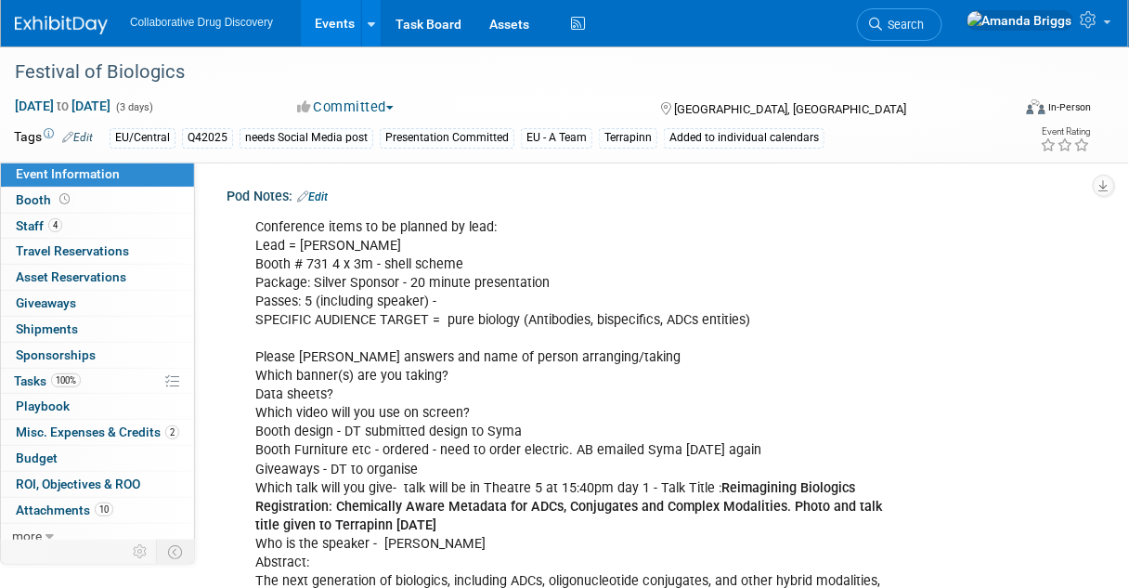
click at [322, 200] on link "Edit" at bounding box center [312, 196] width 31 height 13
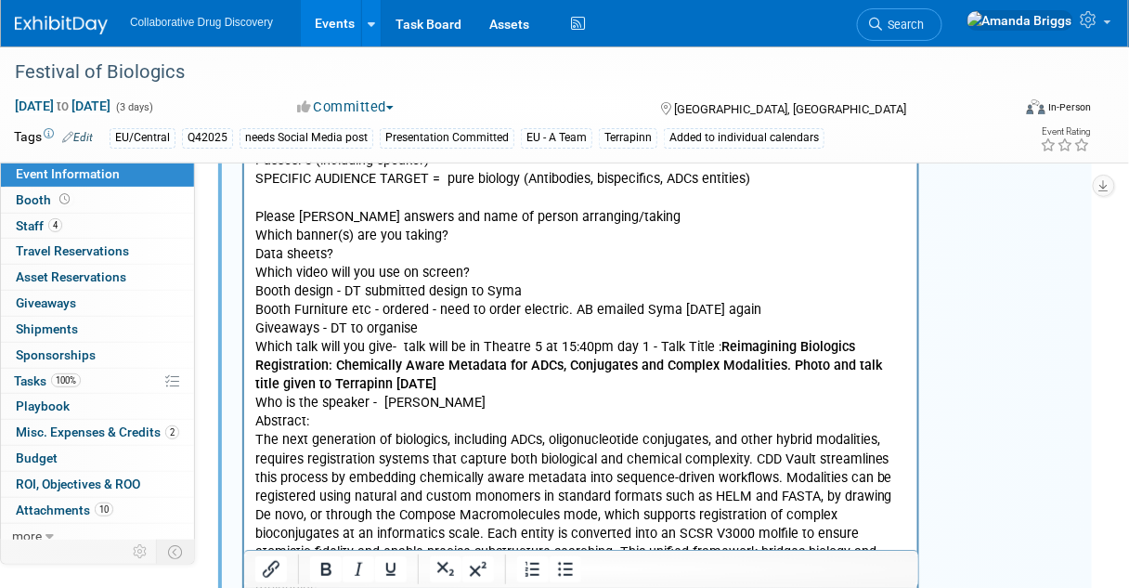
scroll to position [149, 0]
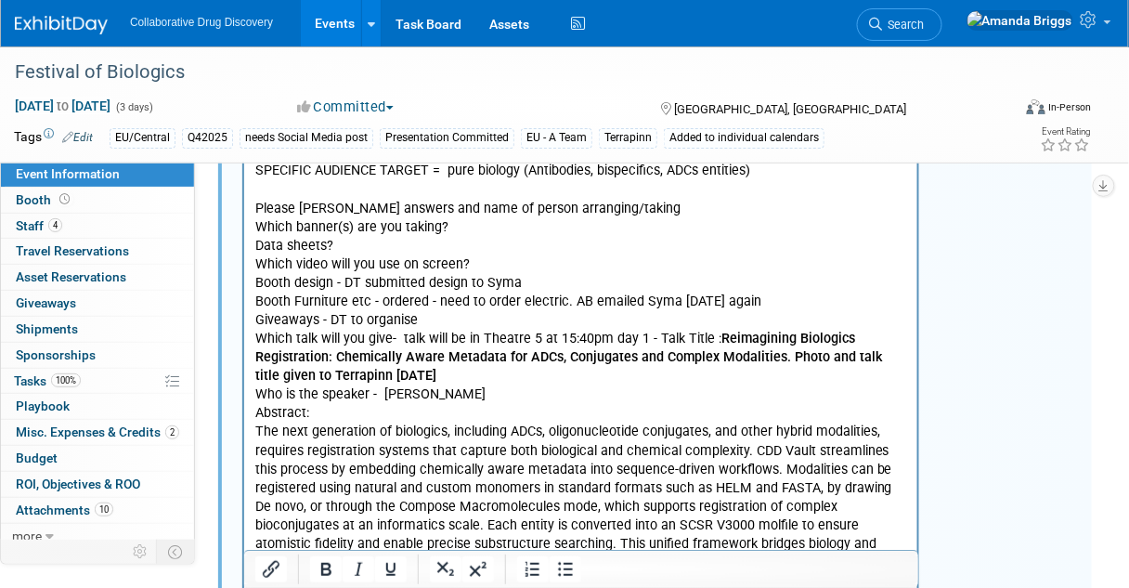
click at [513, 301] on p "Conference items to be planned by lead: Lead = Dimitris Booth # 731 4 x 3m - sh…" at bounding box center [580, 386] width 652 height 634
click at [571, 301] on p "Conference items to be planned by lead: Lead = Dimitris Booth # 731 4 x 3m - sh…" at bounding box center [580, 386] width 652 height 634
drag, startPoint x: 480, startPoint y: 301, endPoint x: 430, endPoint y: 298, distance: 50.2
click at [430, 298] on p "Conference items to be planned by lead: Lead = Dimitris Booth # 731 4 x 3m - sh…" at bounding box center [580, 386] width 652 height 634
click at [673, 343] on p "Conference items to be planned by lead: Lead = Dimitris Booth # 731 4 x 3m - sh…" at bounding box center [580, 386] width 652 height 634
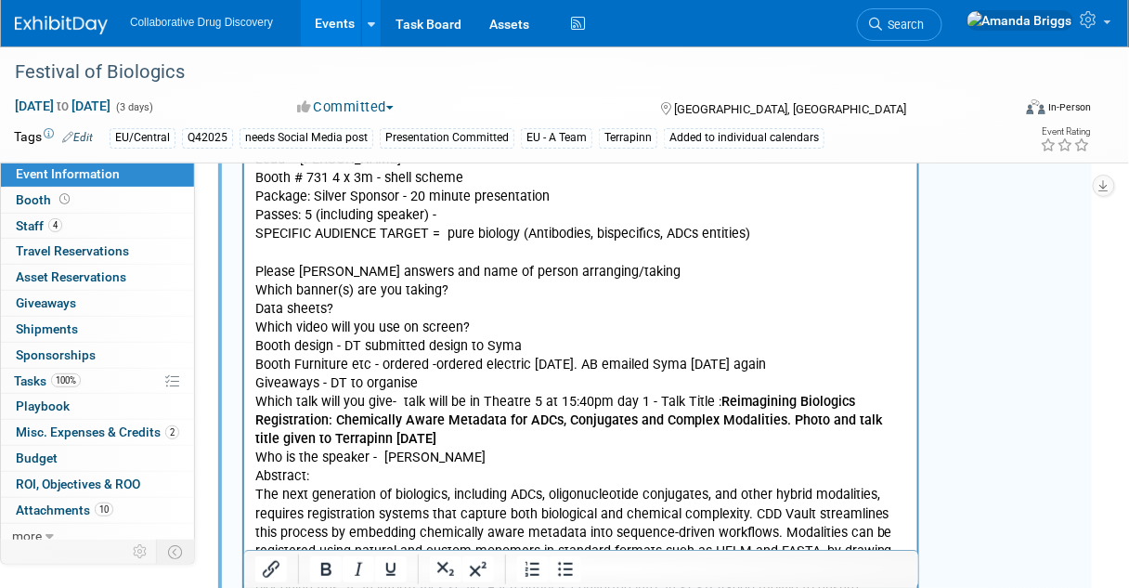
scroll to position [0, 0]
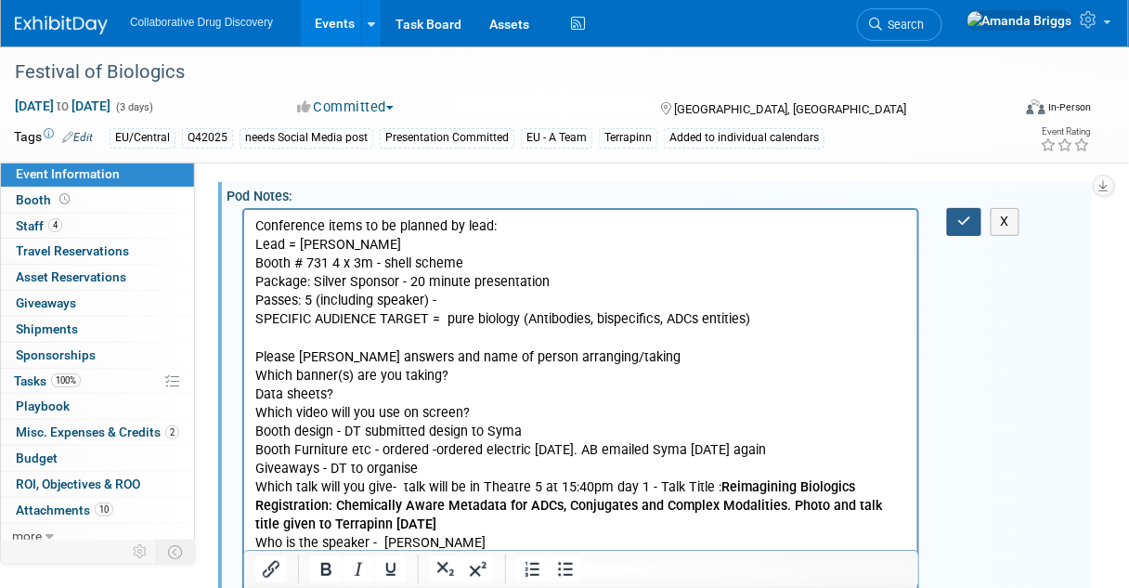
click at [968, 227] on icon "button" at bounding box center [964, 220] width 14 height 13
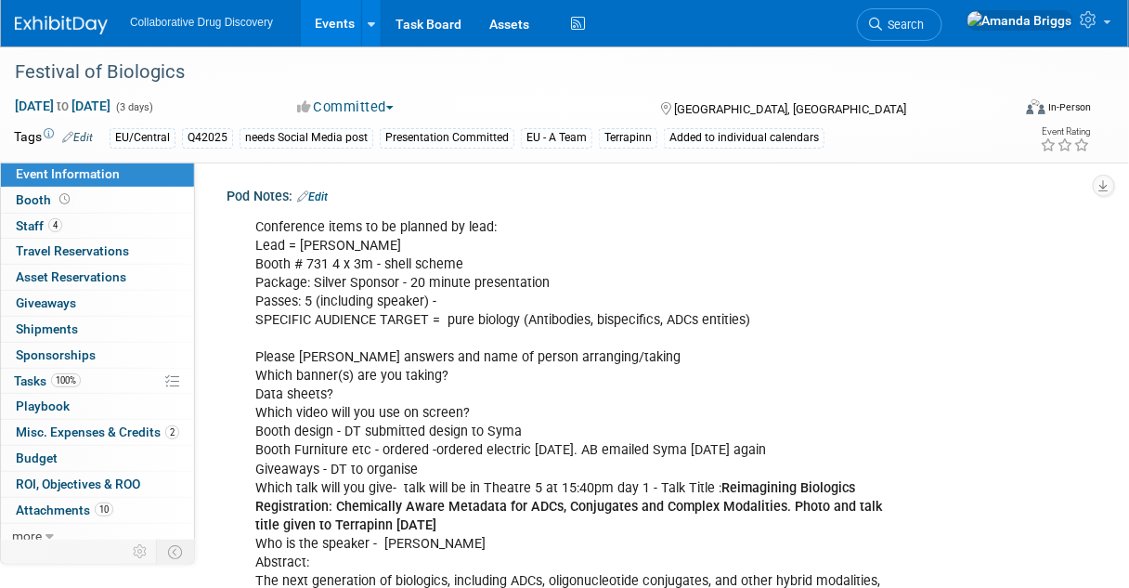
click at [339, 21] on link "Events" at bounding box center [335, 23] width 68 height 46
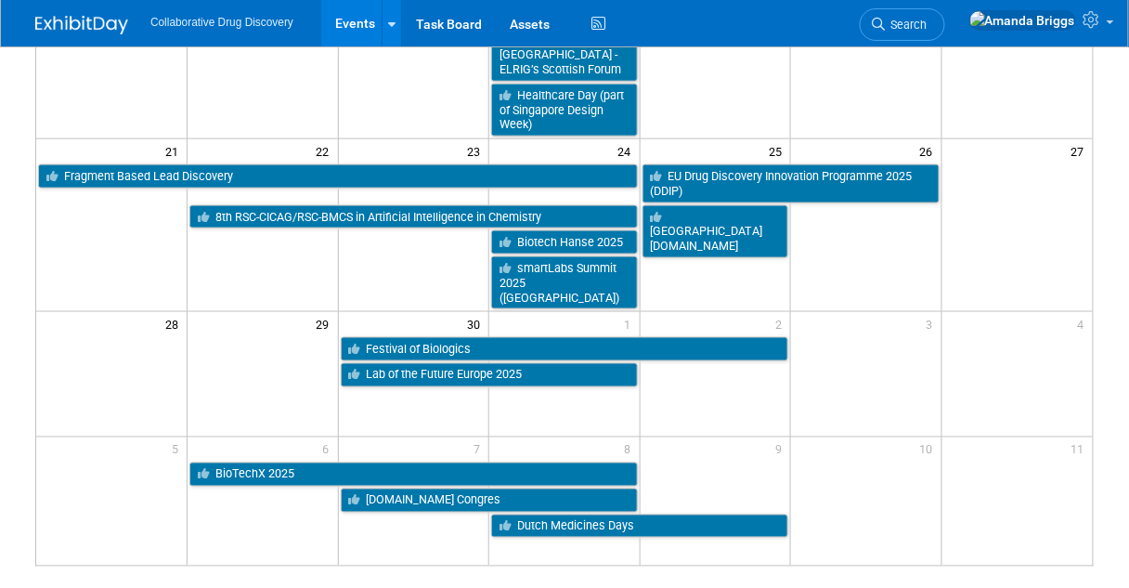
scroll to position [594, 0]
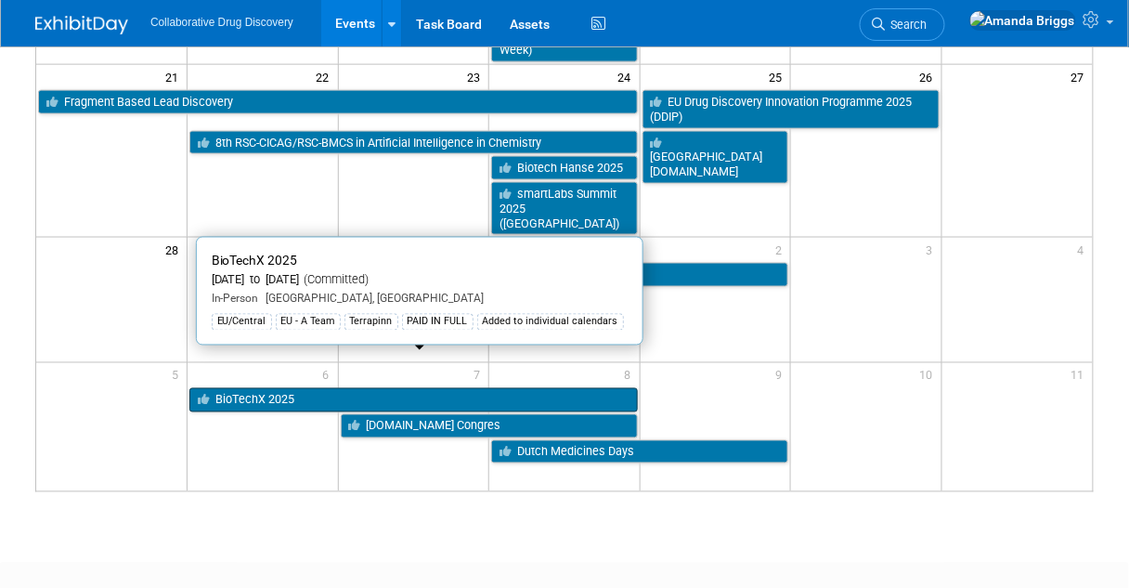
click at [355, 388] on link "BioTechX 2025" at bounding box center [413, 400] width 448 height 24
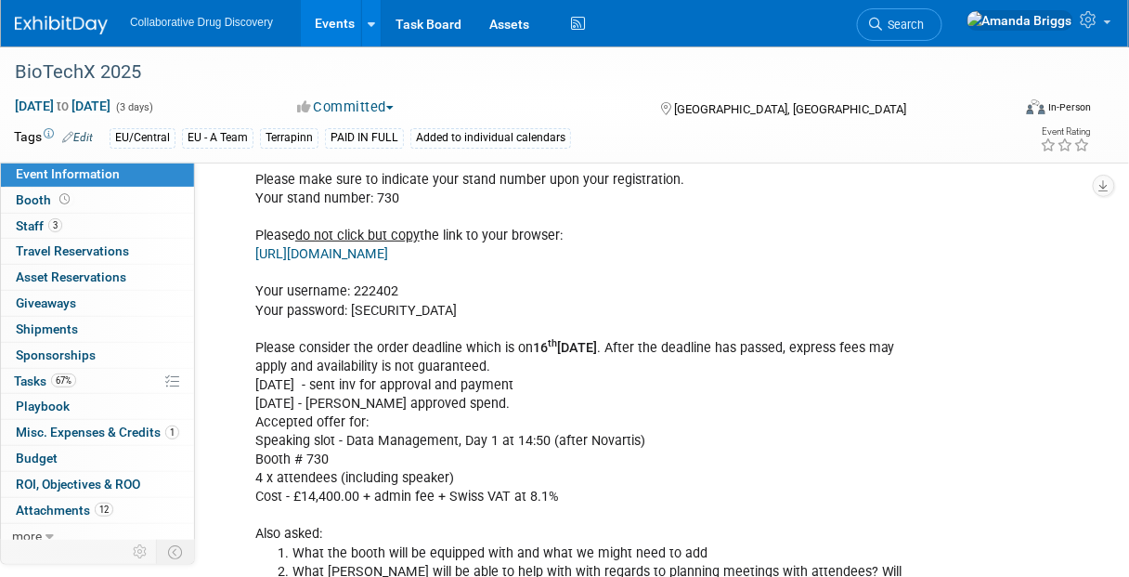
scroll to position [1857, 0]
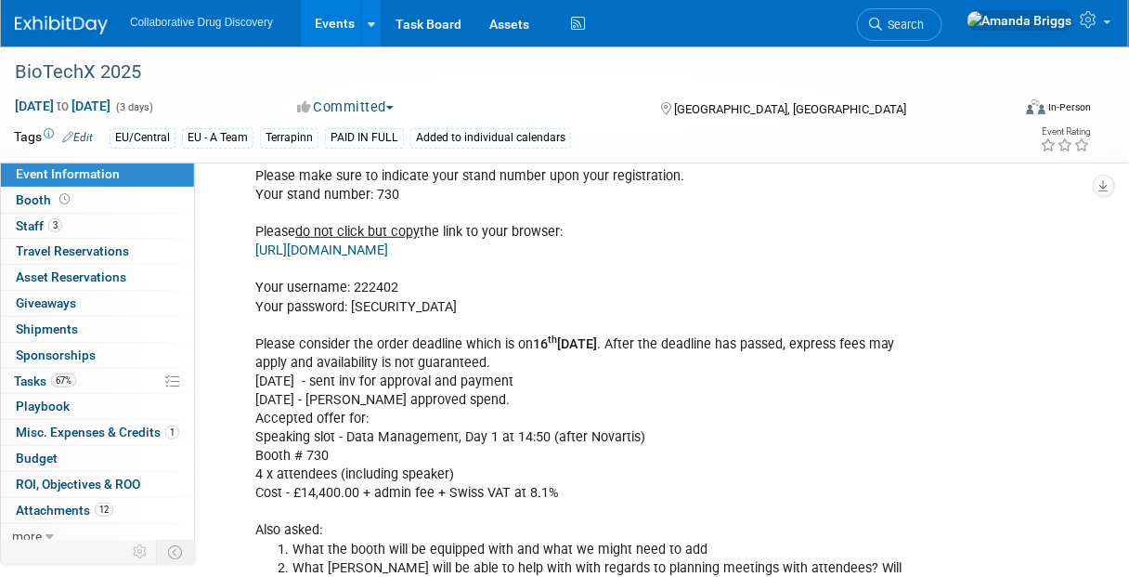
drag, startPoint x: 621, startPoint y: 246, endPoint x: 253, endPoint y: 252, distance: 367.7
copy link "[URL][DOMAIN_NAME]"
drag, startPoint x: 393, startPoint y: 301, endPoint x: 350, endPoint y: 303, distance: 42.8
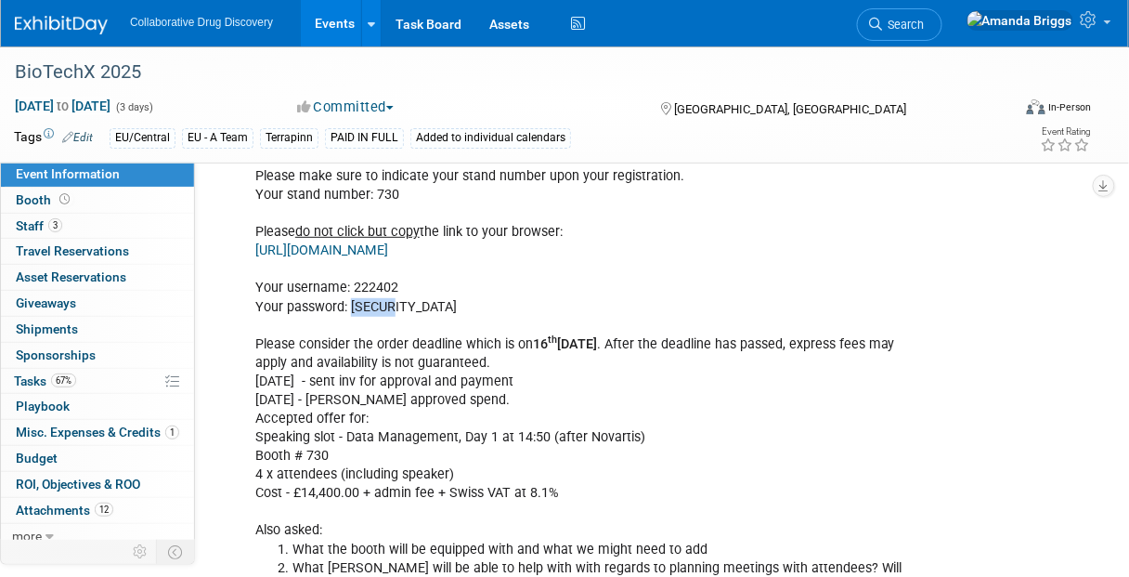
copy div "dqhp32"
click at [47, 509] on span "Attachments 12" at bounding box center [64, 509] width 97 height 15
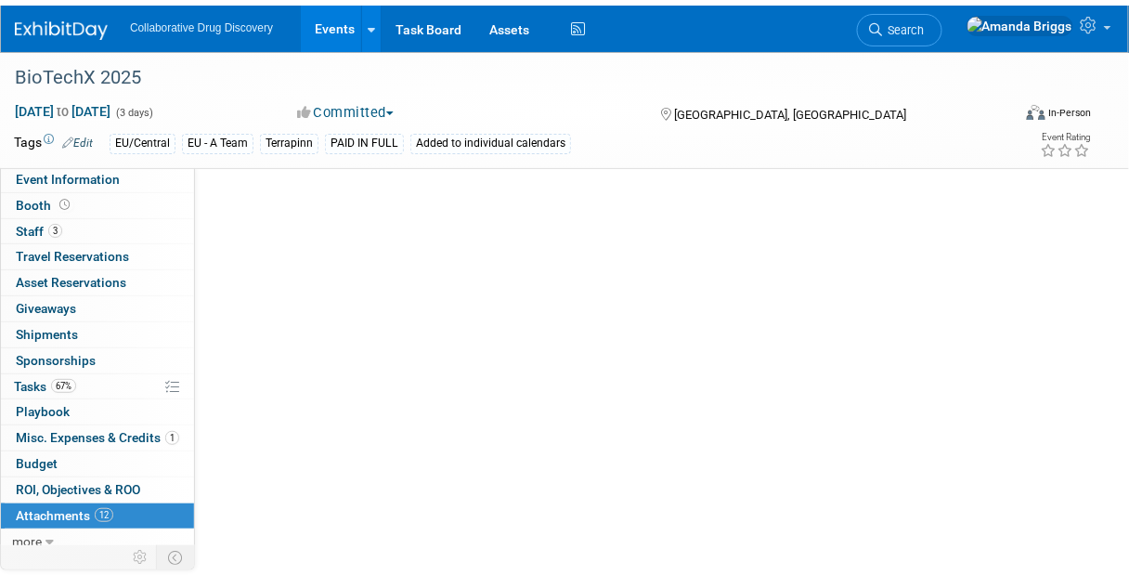
scroll to position [0, 0]
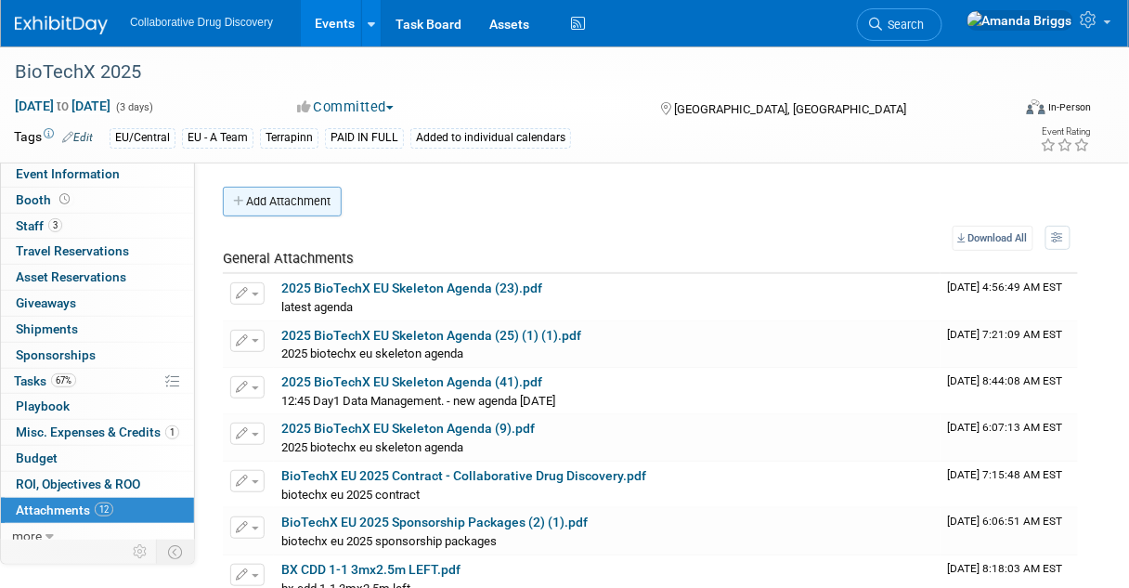
click at [292, 203] on button "Add Attachment" at bounding box center [282, 202] width 119 height 30
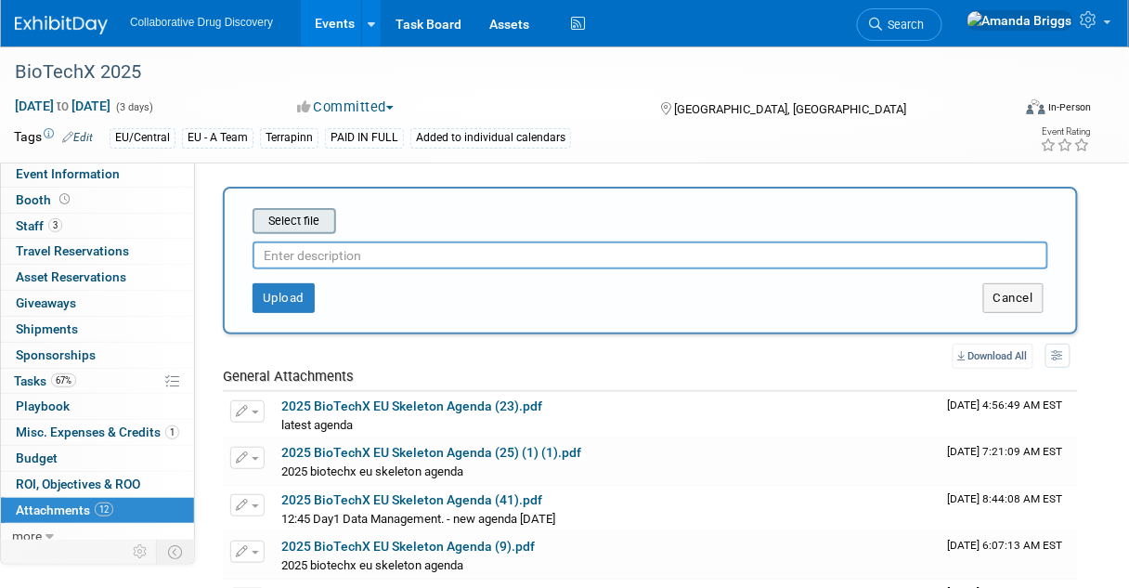
click at [310, 219] on input "file" at bounding box center [223, 221] width 221 height 22
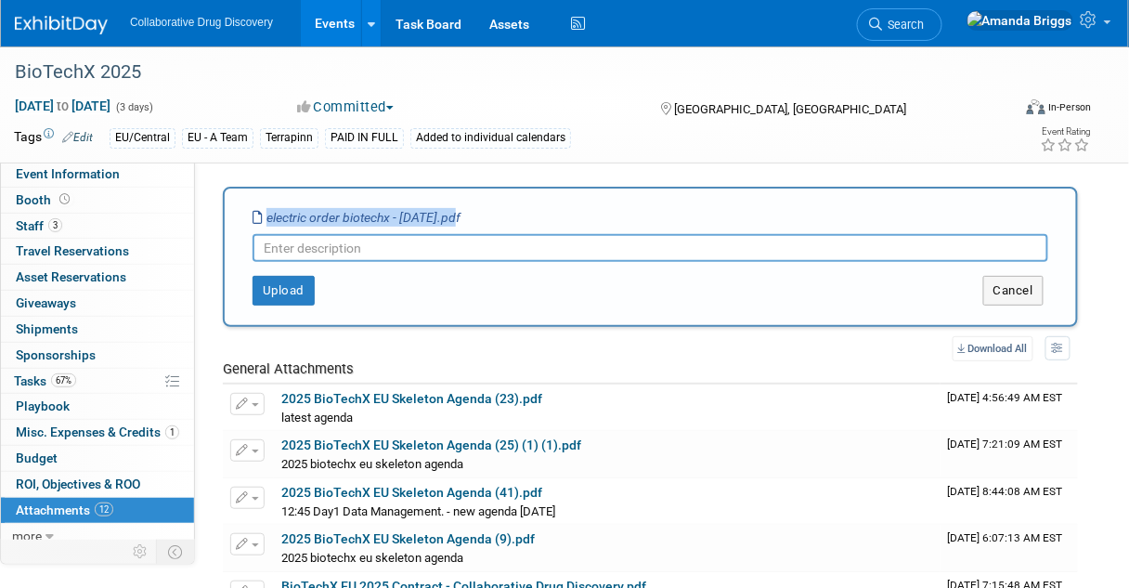
drag, startPoint x: 462, startPoint y: 215, endPoint x: 268, endPoint y: 212, distance: 194.1
click at [268, 212] on icon "electric order biotechx - 04sep2025.pdf" at bounding box center [357, 217] width 208 height 15
copy icon "electric order biotechx - 04sep2025"
click at [296, 247] on input "text" at bounding box center [651, 248] width 796 height 28
paste input "electric order biotechx - 04sep2025"
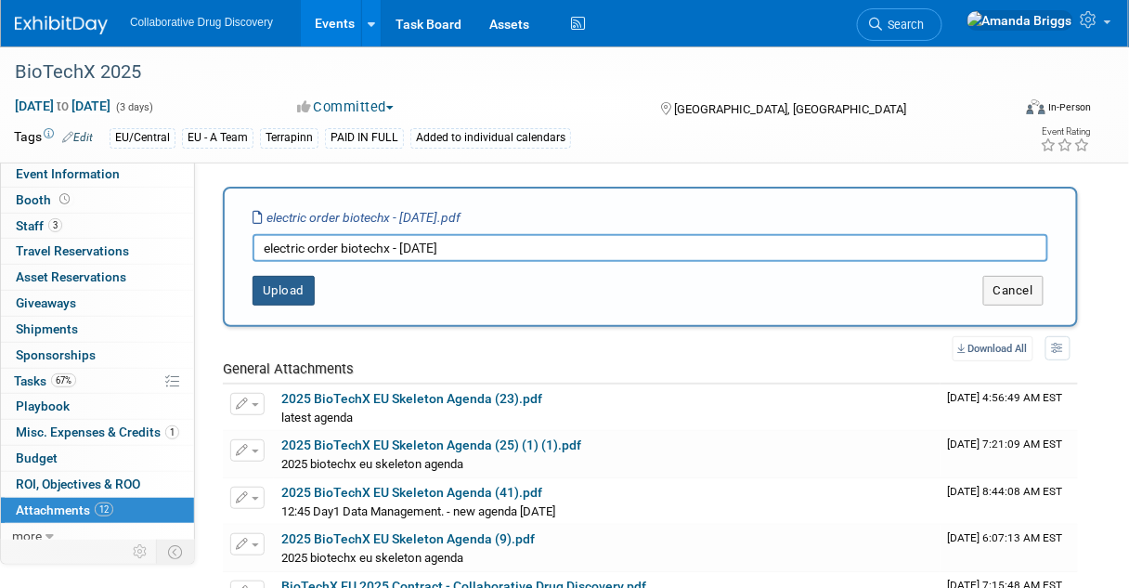
type input "electric order biotechx - 04sep2025"
click at [279, 296] on button "Upload" at bounding box center [284, 291] width 62 height 30
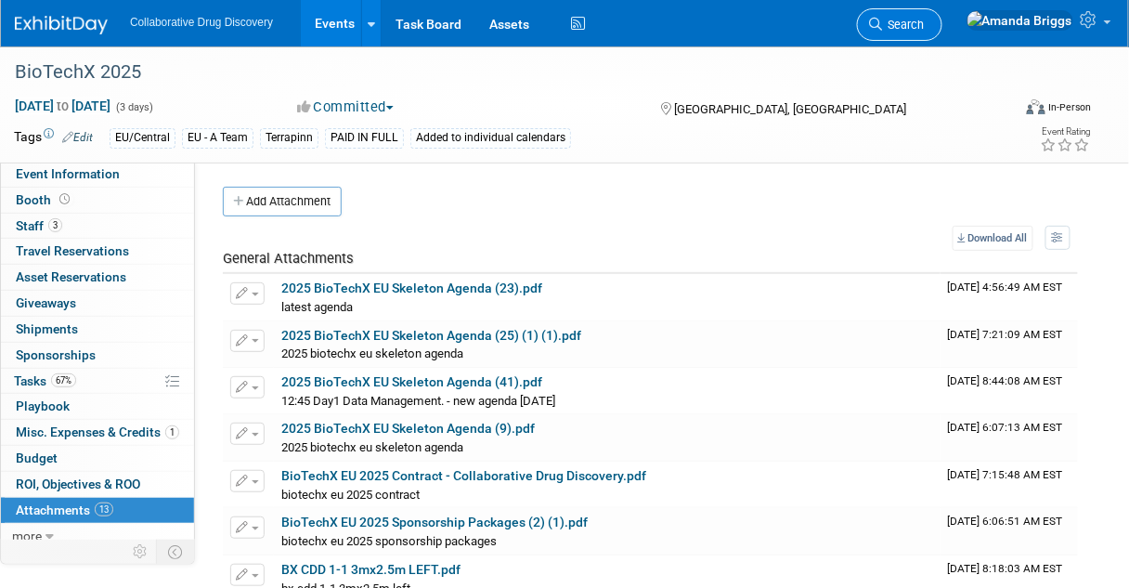
click at [925, 19] on span "Search" at bounding box center [903, 25] width 43 height 14
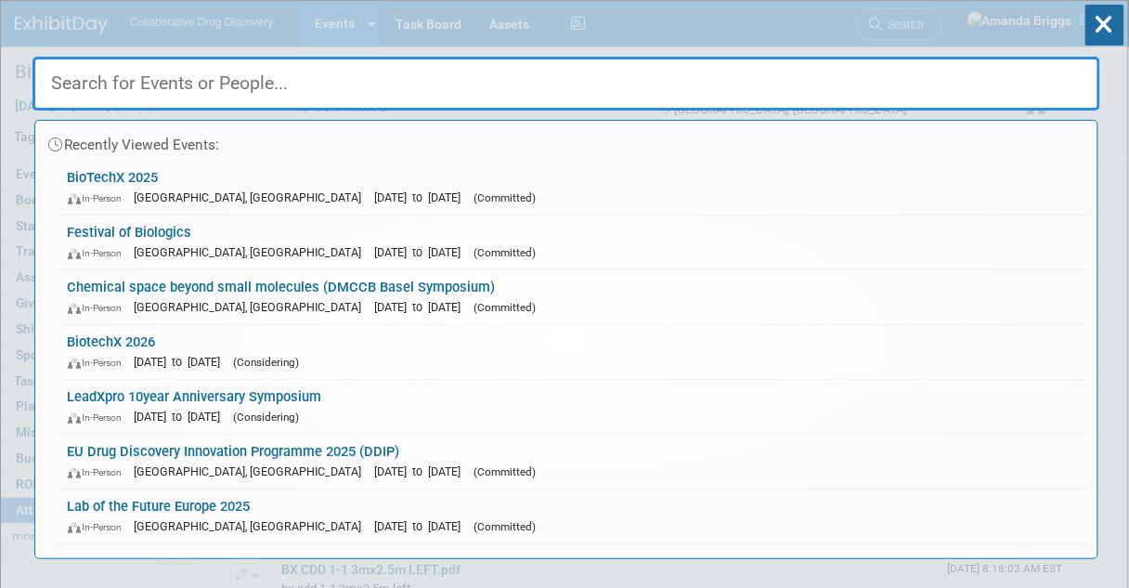
click at [510, 85] on input "text" at bounding box center [566, 84] width 1068 height 54
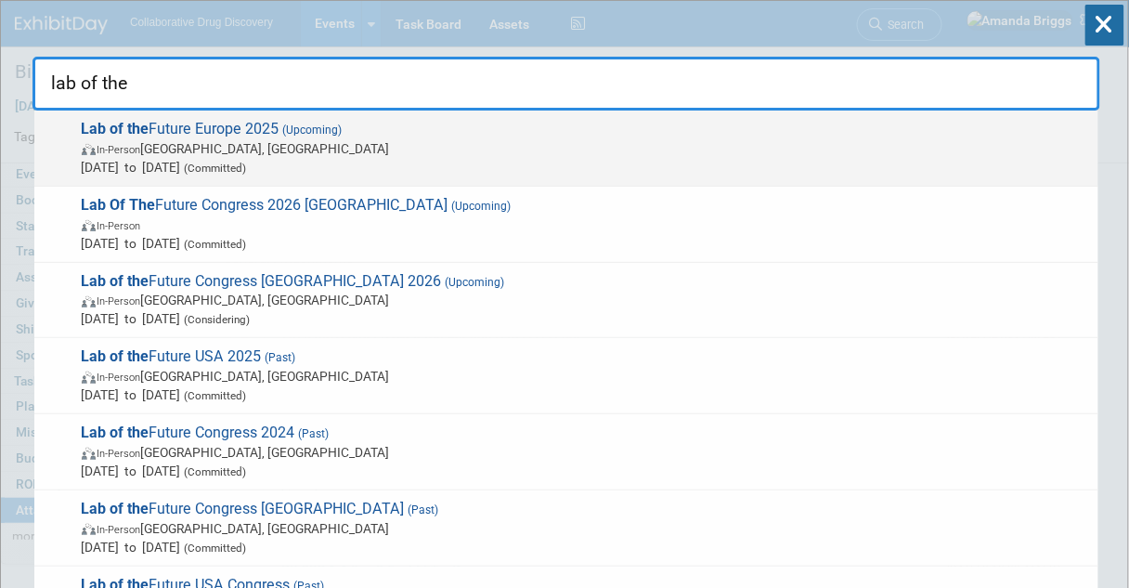
type input "lab of the"
click at [202, 128] on span "Lab of the Future Europe 2025 (Upcoming) In-Person Amsterdam, Netherlands Sep 3…" at bounding box center [582, 148] width 1013 height 57
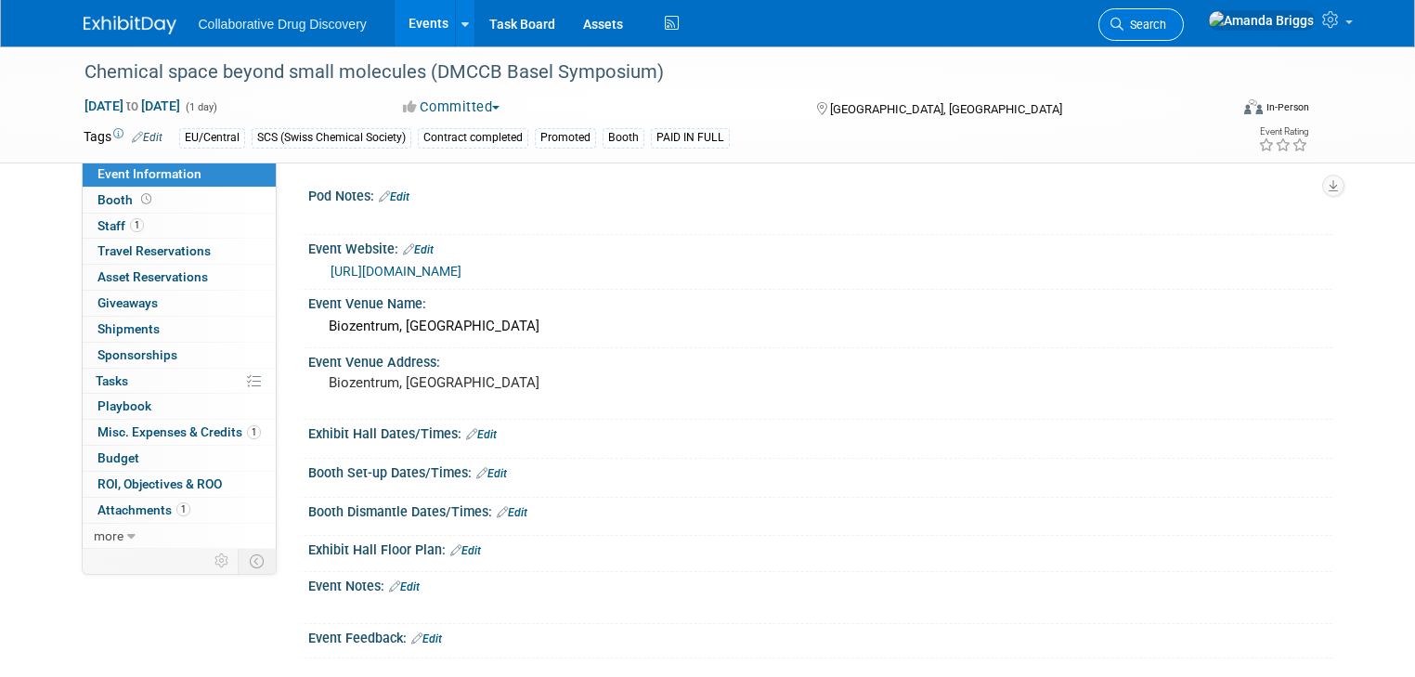
click at [1166, 24] on span "Search" at bounding box center [1144, 25] width 43 height 14
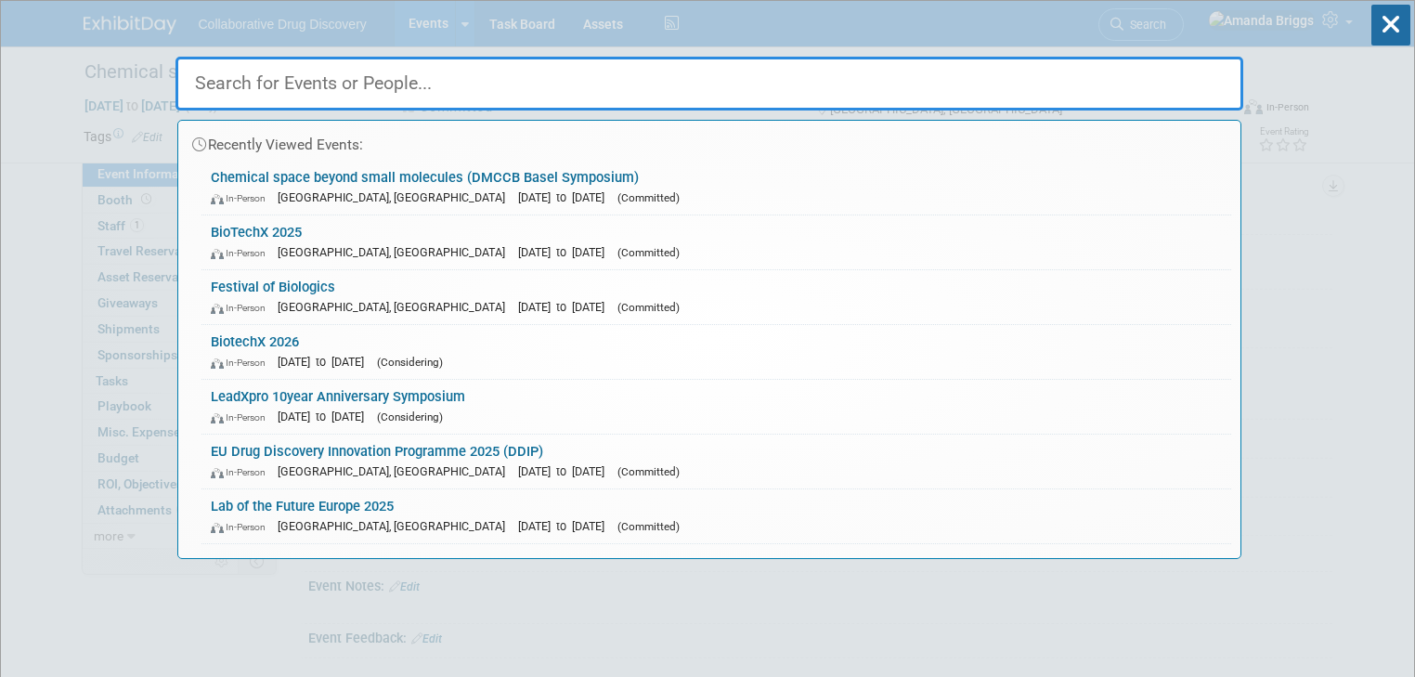
click at [445, 85] on input "text" at bounding box center [709, 84] width 1068 height 54
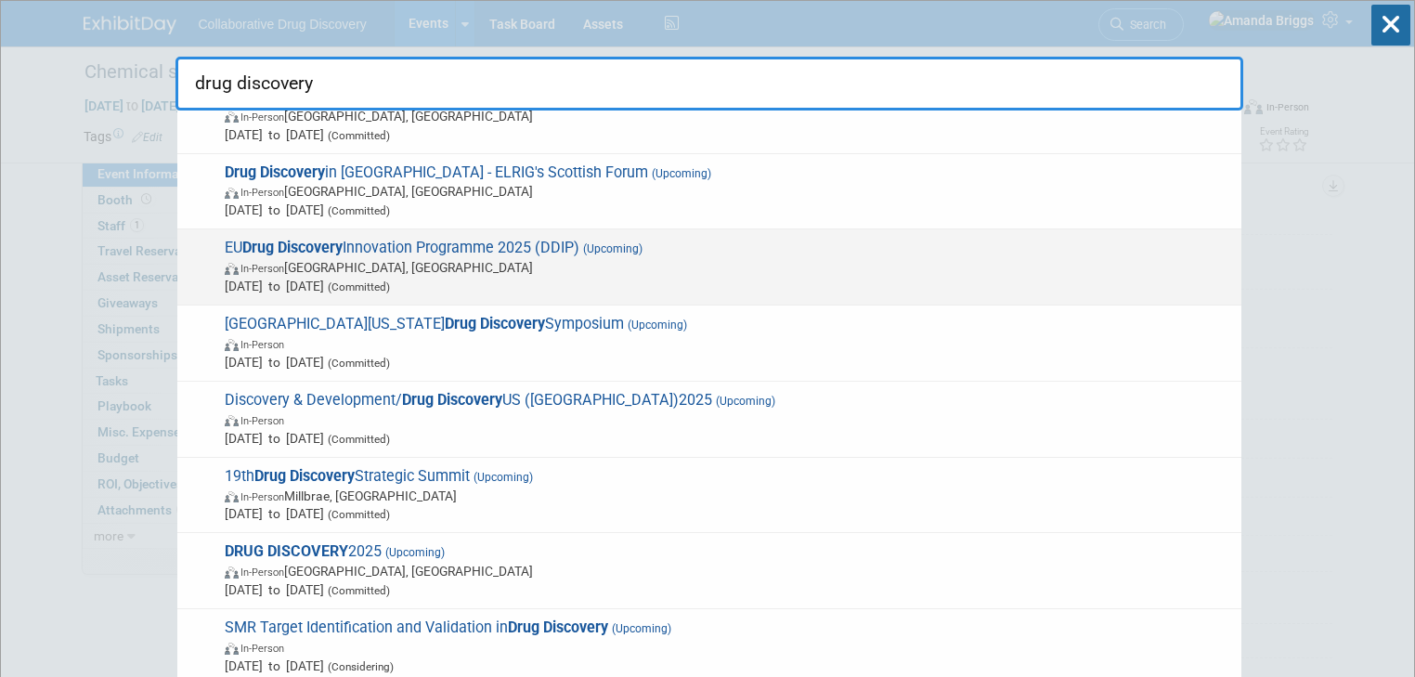
scroll to position [149, 0]
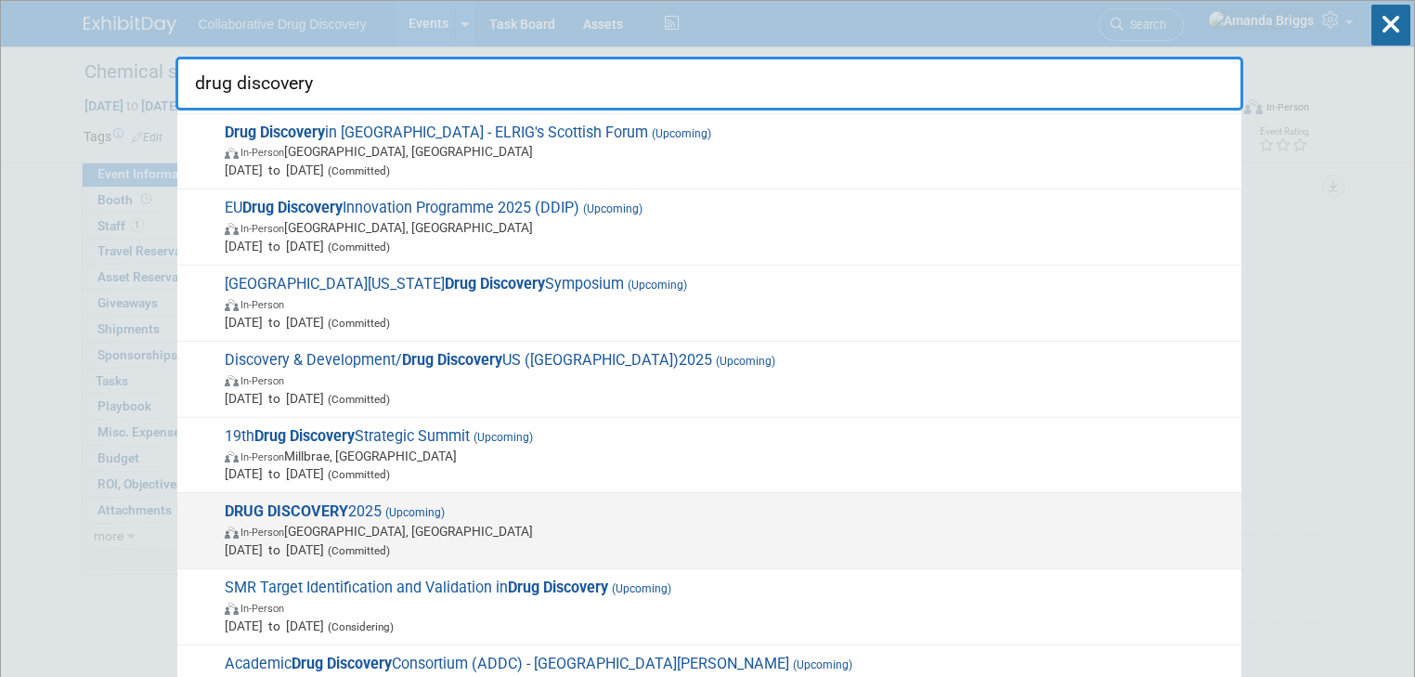
type input "drug discovery"
click at [310, 505] on strong "DRUG DISCOVERY" at bounding box center [286, 511] width 123 height 18
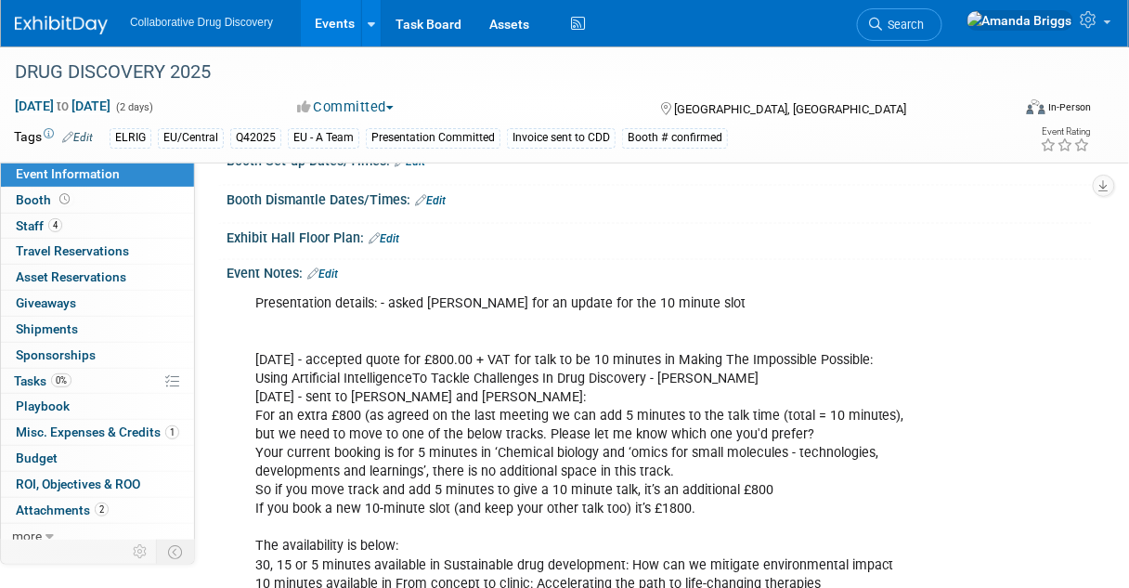
scroll to position [594, 0]
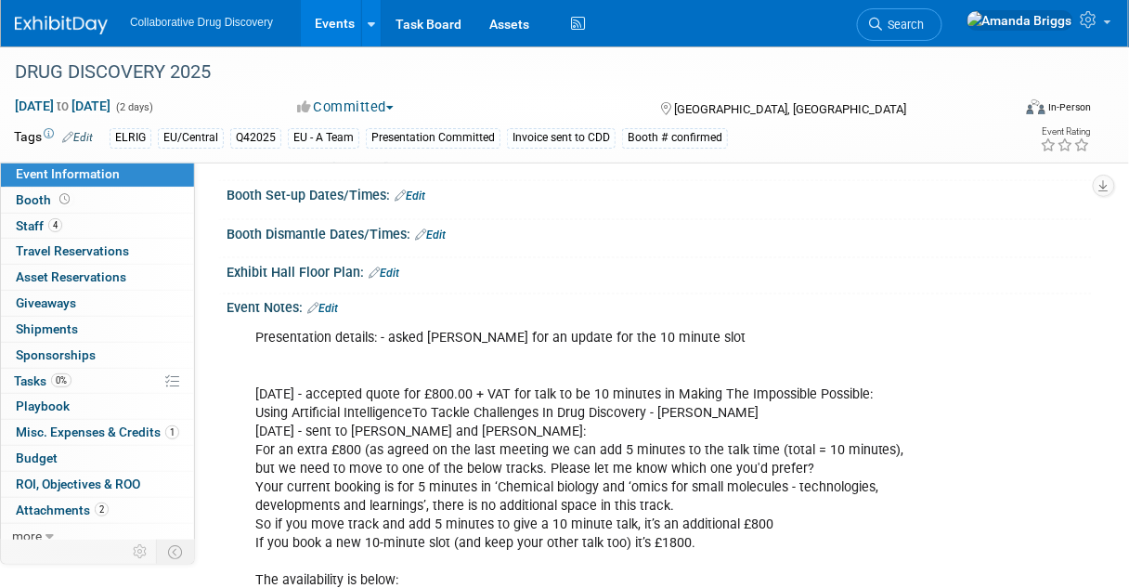
click at [331, 303] on link "Edit" at bounding box center [322, 309] width 31 height 13
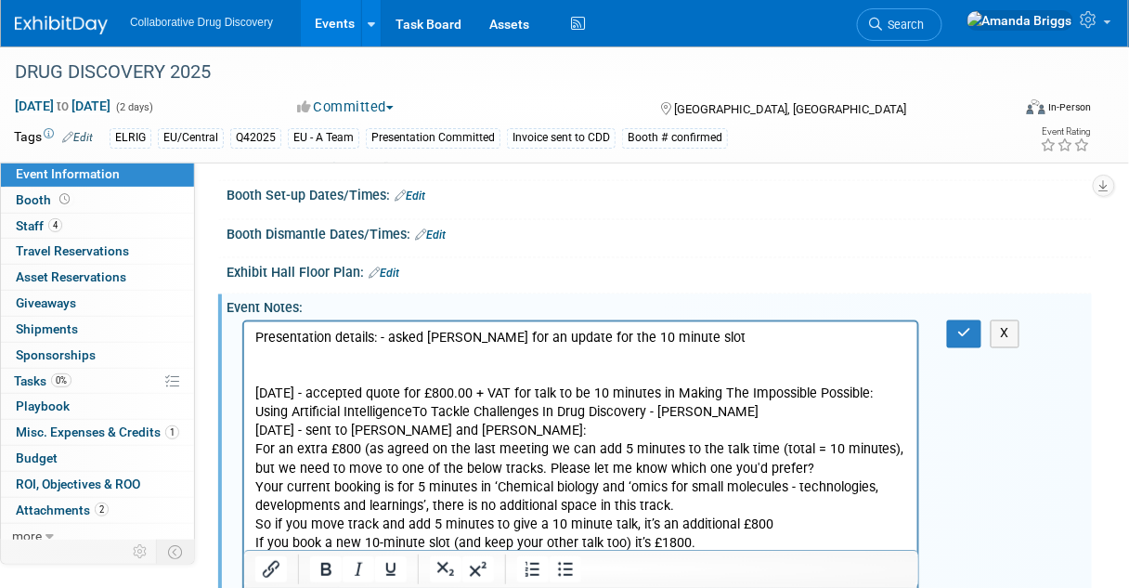
scroll to position [0, 0]
drag, startPoint x: 591, startPoint y: 337, endPoint x: 389, endPoint y: 334, distance: 202.4
click at [389, 334] on p "Presentation details: - asked Shazo for an update for the 10 minute slot 28AUG2…" at bounding box center [580, 572] width 652 height 485
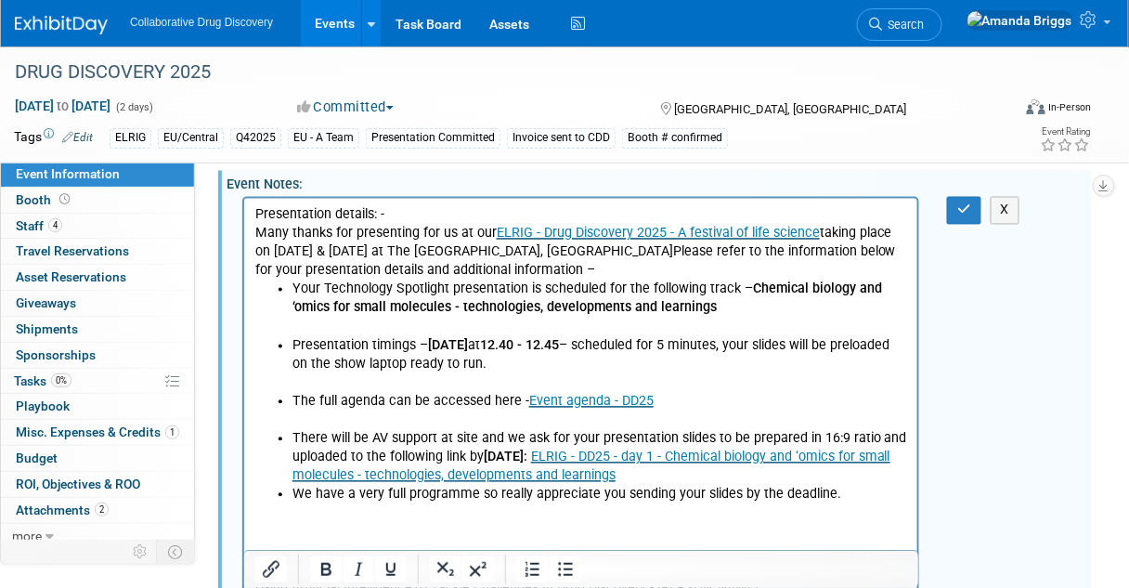
scroll to position [743, 0]
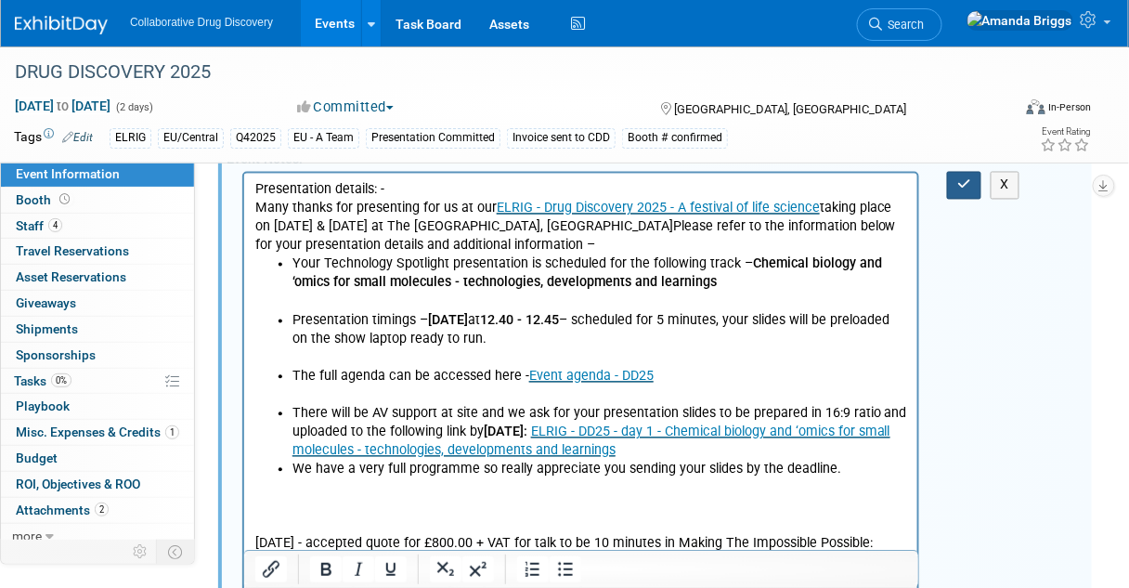
click at [957, 181] on icon "button" at bounding box center [964, 184] width 14 height 13
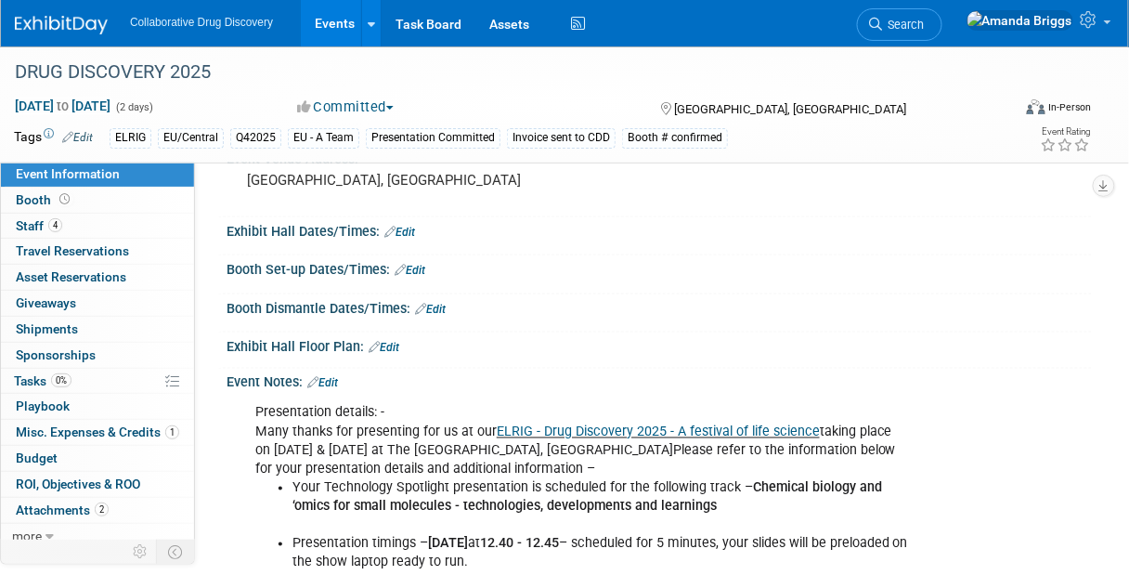
scroll to position [223, 0]
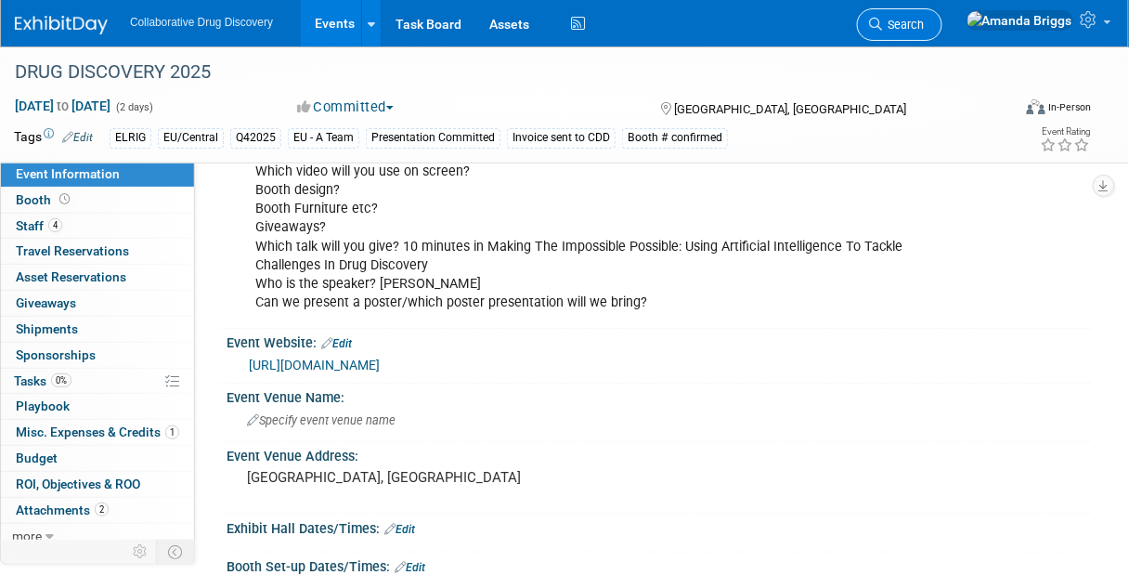
click at [925, 24] on span "Search" at bounding box center [903, 25] width 43 height 14
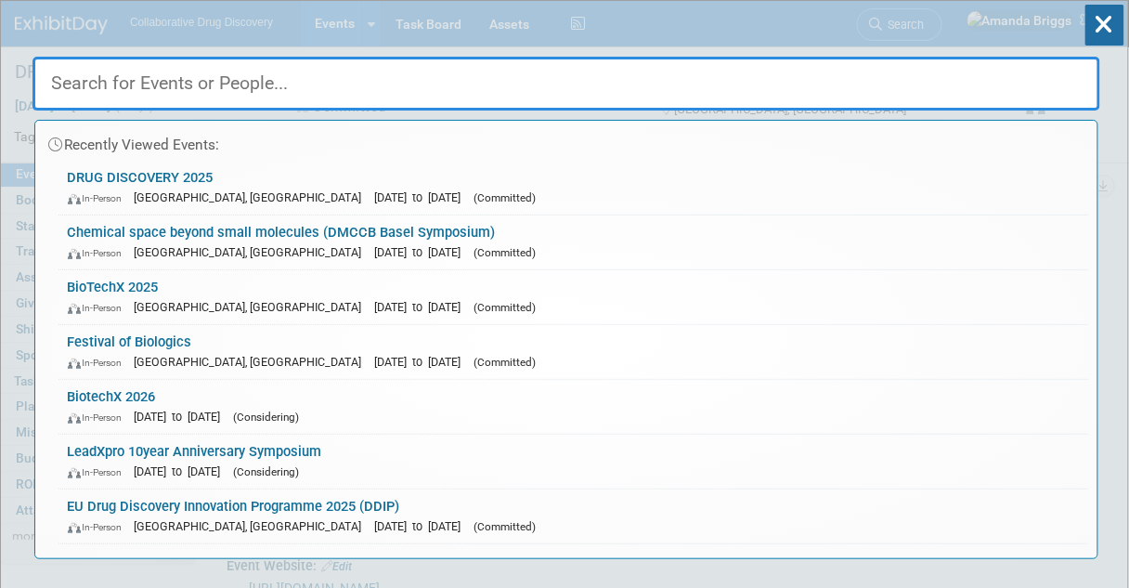
click at [272, 77] on input "text" at bounding box center [566, 84] width 1068 height 54
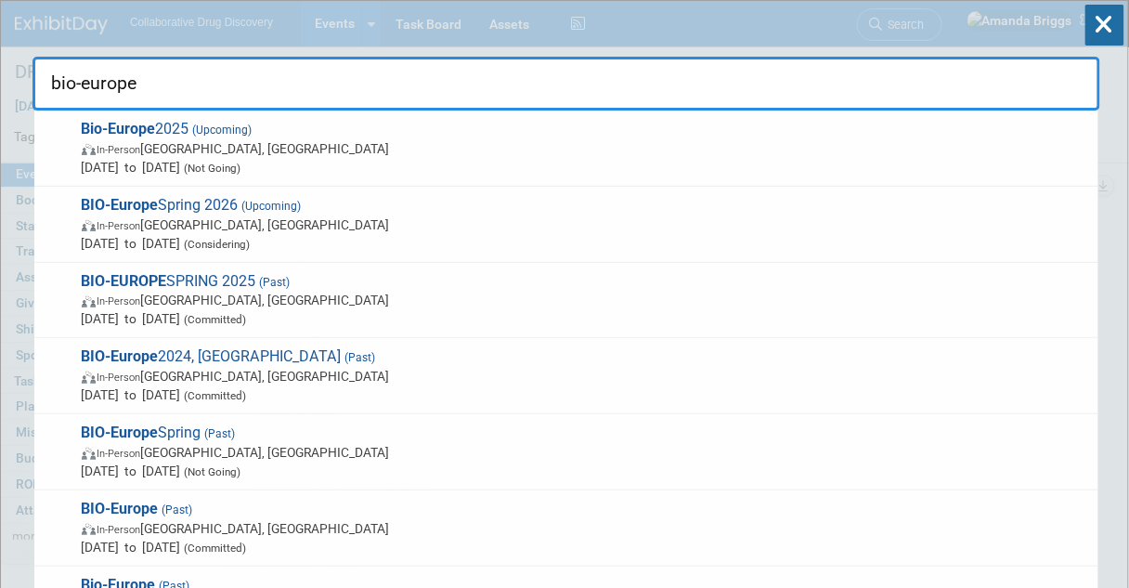
type input "bio-europe"
drag, startPoint x: 201, startPoint y: 84, endPoint x: 53, endPoint y: 81, distance: 147.7
click at [53, 81] on input "bio-europe" at bounding box center [566, 84] width 1068 height 54
click at [1115, 21] on icon at bounding box center [1104, 25] width 39 height 41
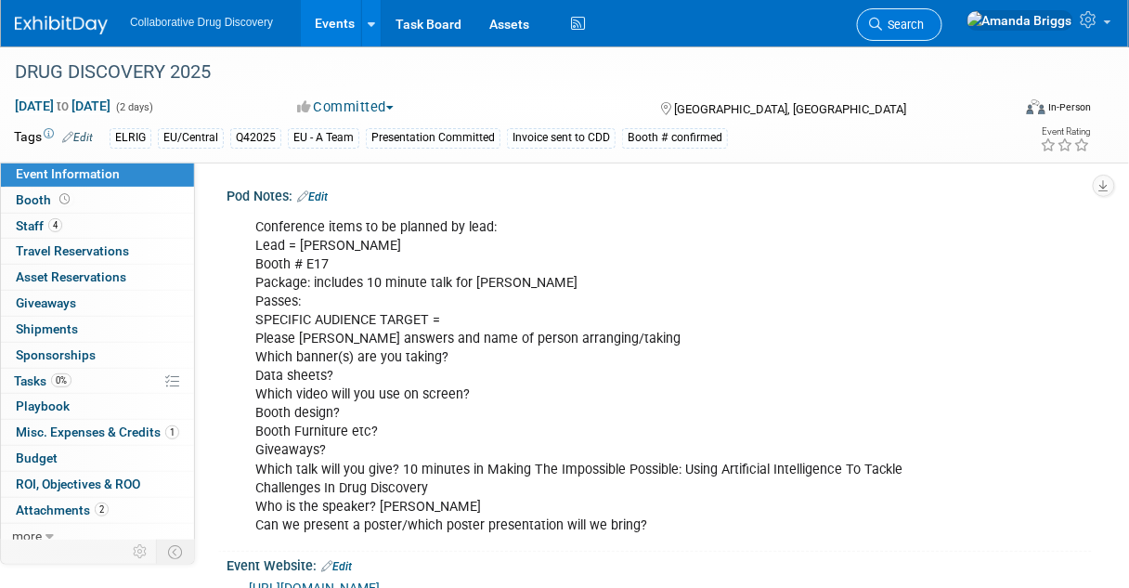
click at [925, 27] on span "Search" at bounding box center [903, 25] width 43 height 14
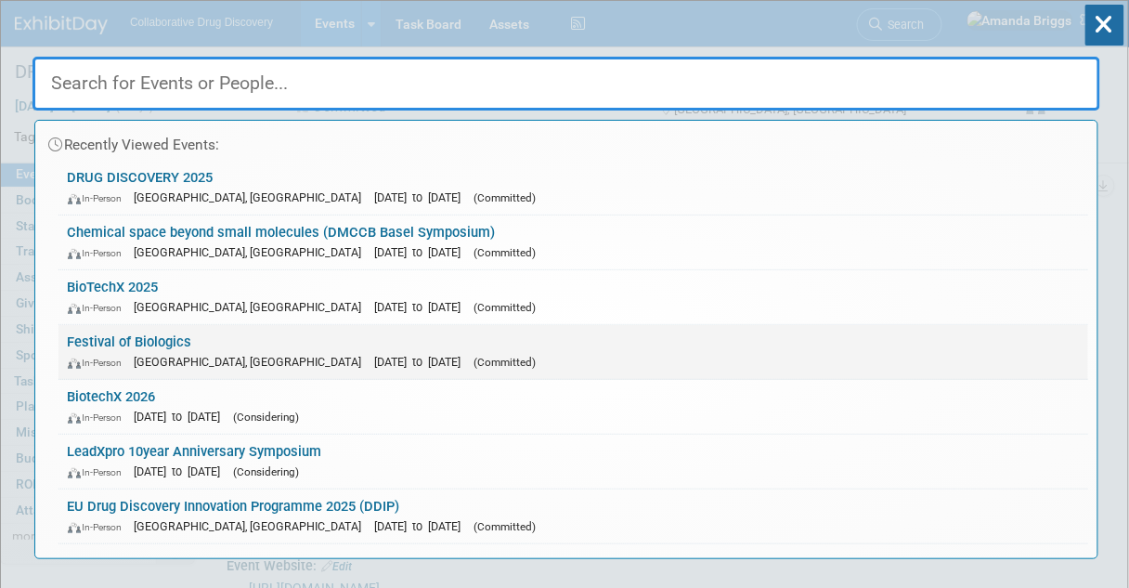
click at [137, 341] on link "Festival of Biologics In-Person Basel, Switzerland Sep 30, 2025 to Oct 2, 2025 …" at bounding box center [573, 352] width 1030 height 54
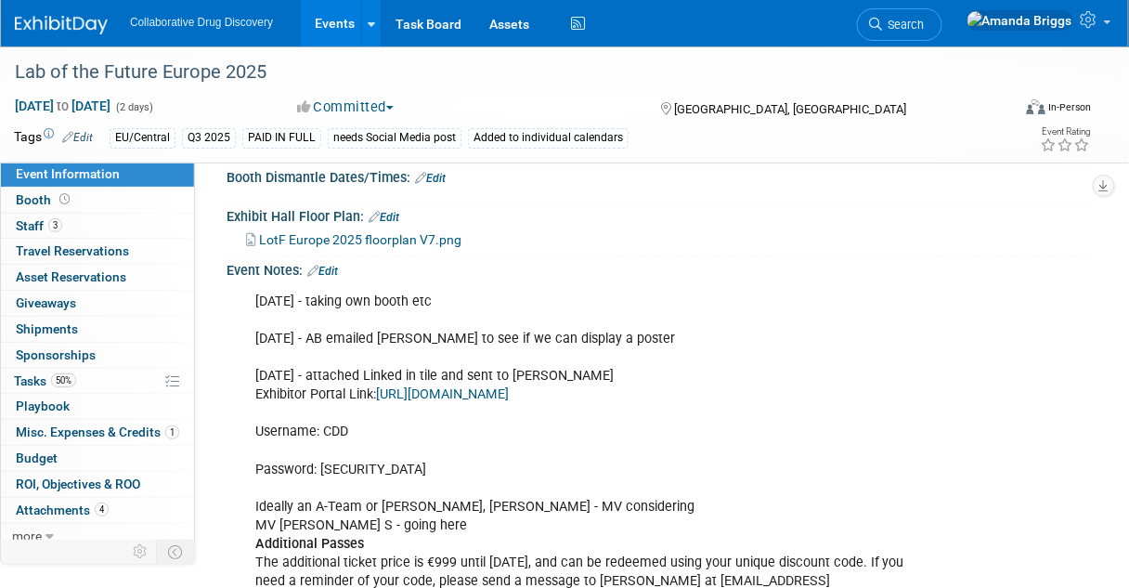
scroll to position [817, 0]
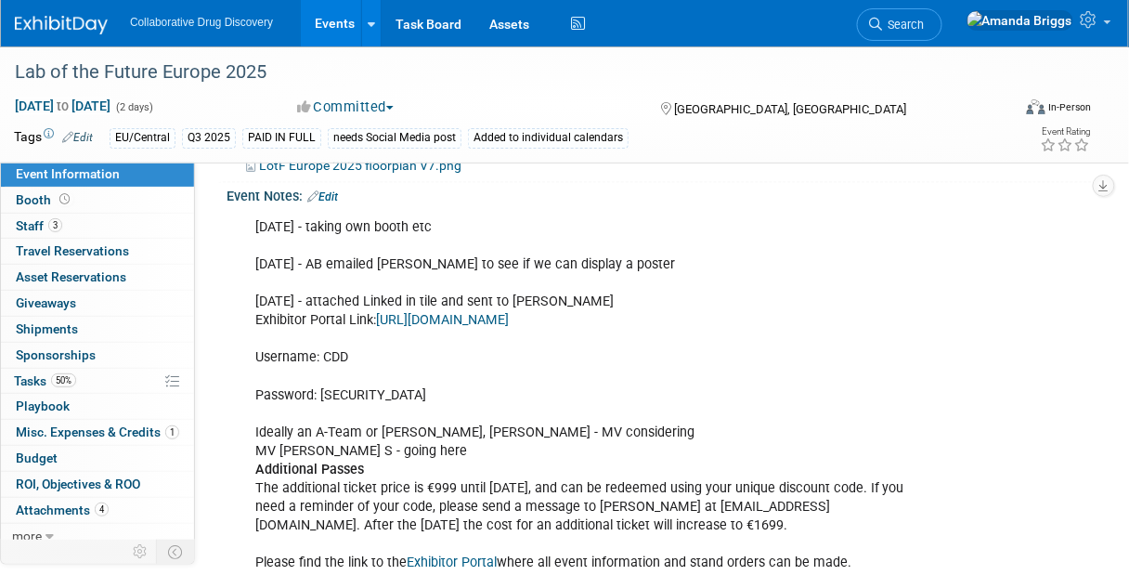
click at [486, 320] on link "[URL][DOMAIN_NAME]" at bounding box center [442, 321] width 133 height 16
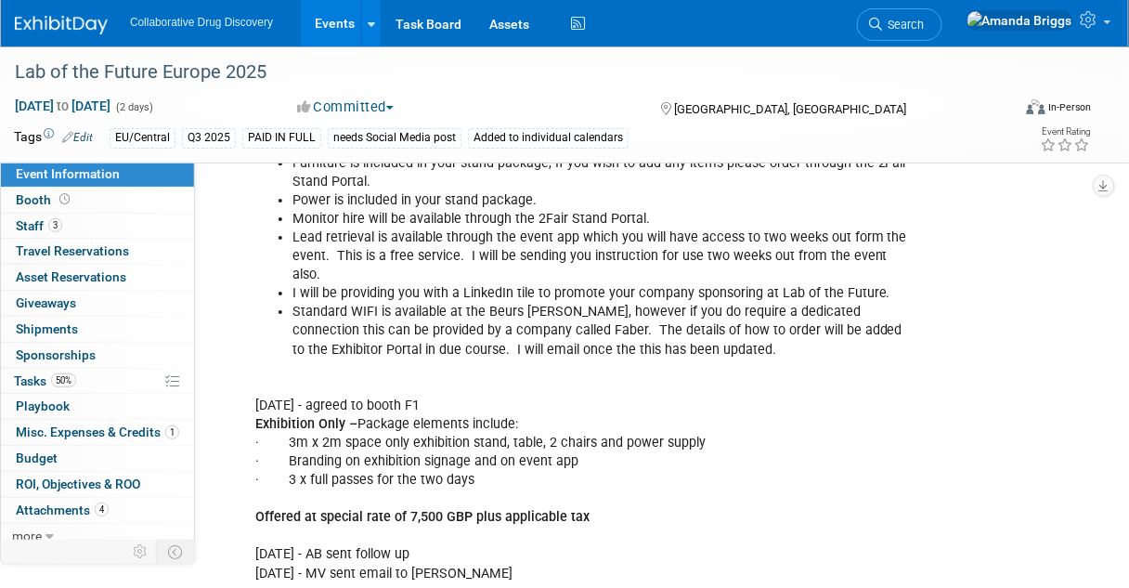
scroll to position [1337, 0]
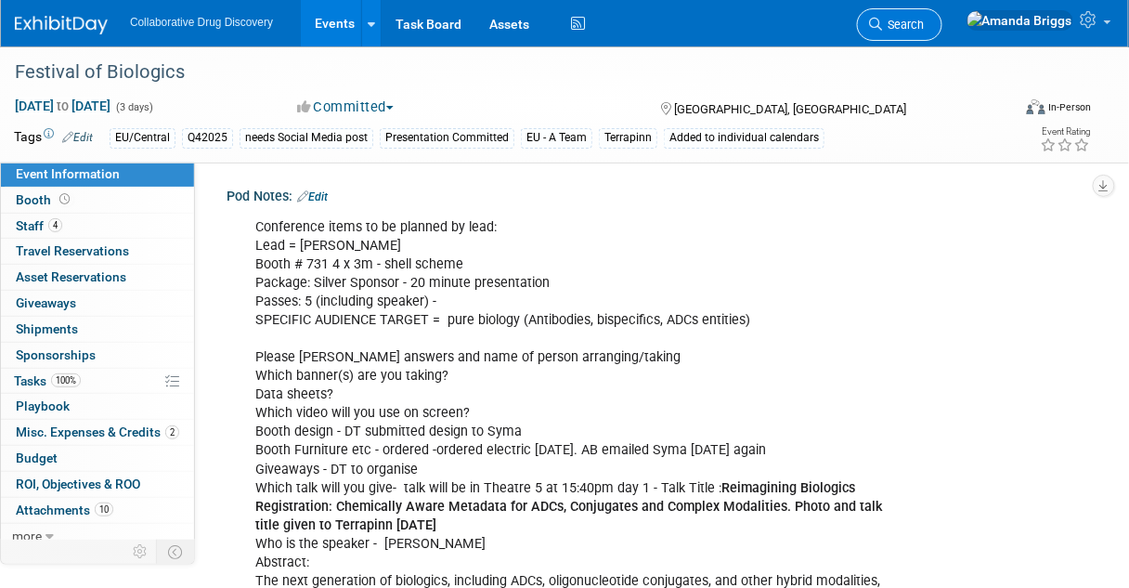
click at [925, 24] on span "Search" at bounding box center [903, 25] width 43 height 14
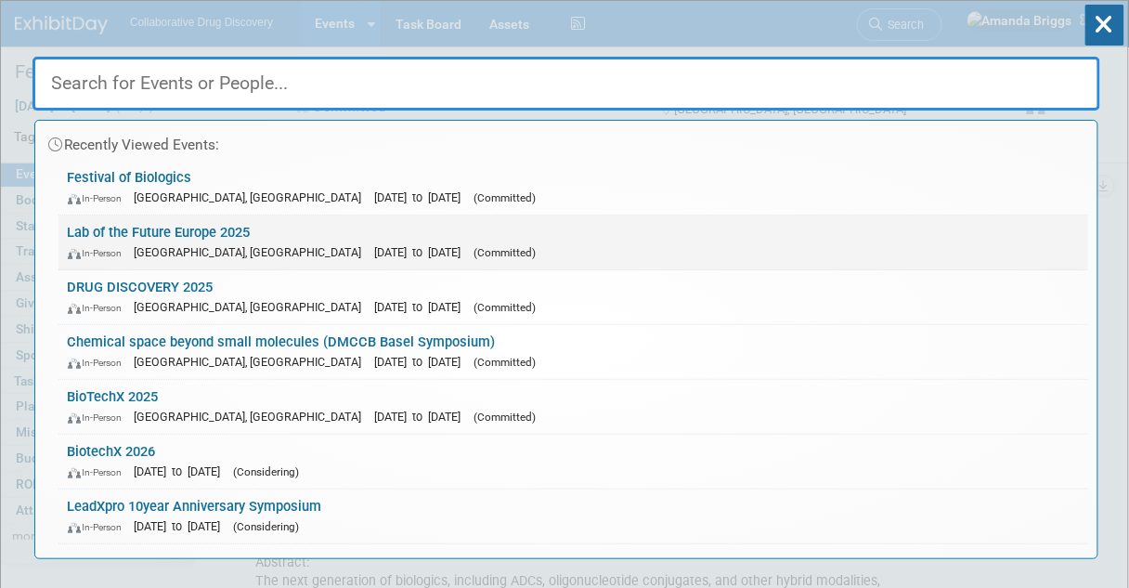
click at [134, 233] on link "Lab of the Future Europe 2025 In-Person Amsterdam, Netherlands Sep 30, 2025 to …" at bounding box center [573, 242] width 1030 height 54
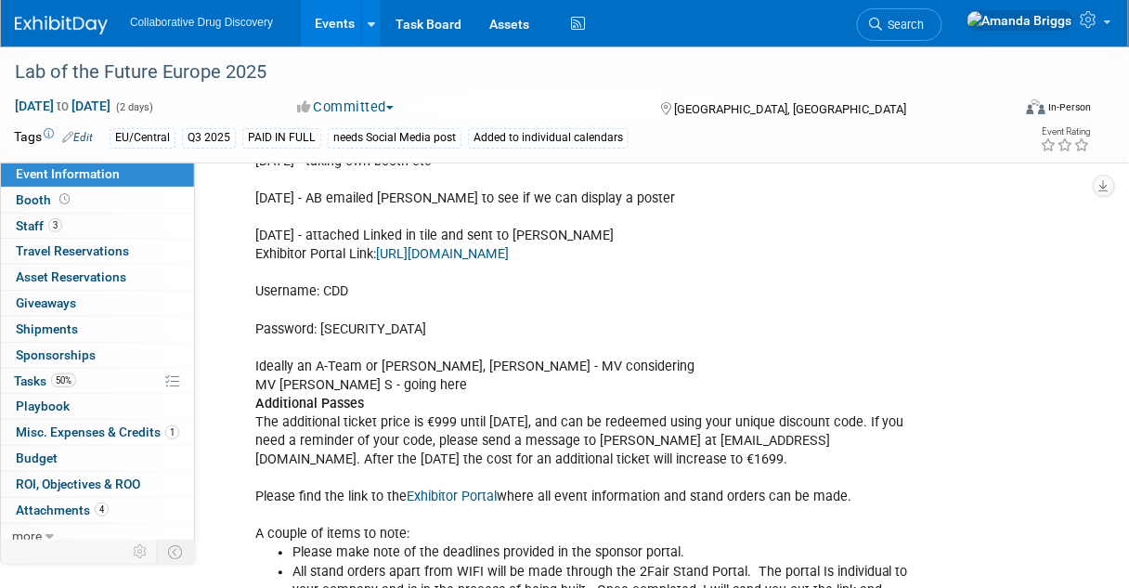
scroll to position [966, 0]
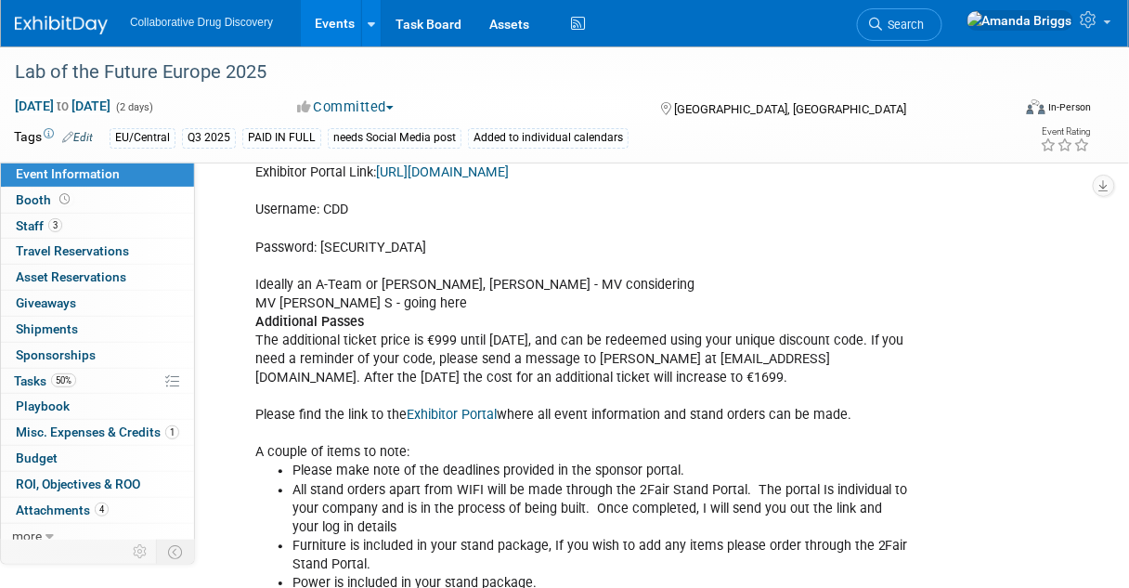
click at [443, 173] on link "[URL][DOMAIN_NAME]" at bounding box center [442, 172] width 133 height 16
